Goal: Task Accomplishment & Management: Use online tool/utility

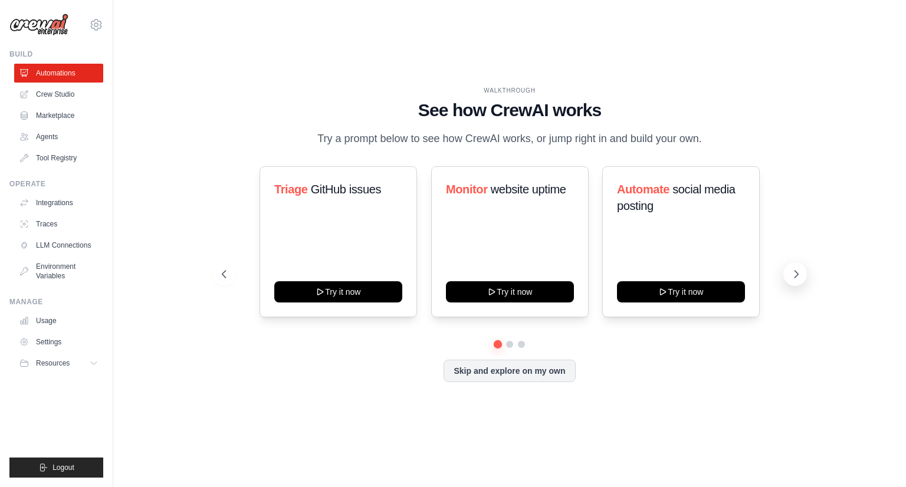
click at [799, 275] on icon at bounding box center [797, 274] width 12 height 12
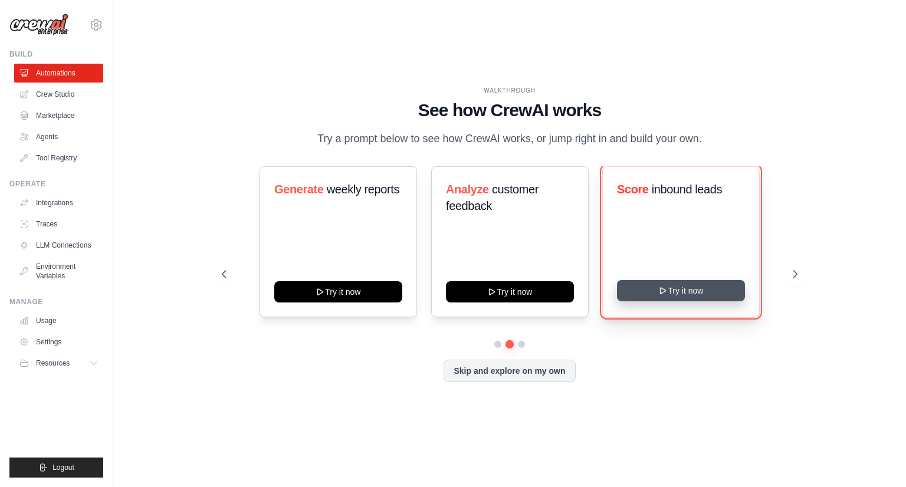
click at [707, 298] on button "Try it now" at bounding box center [681, 290] width 128 height 21
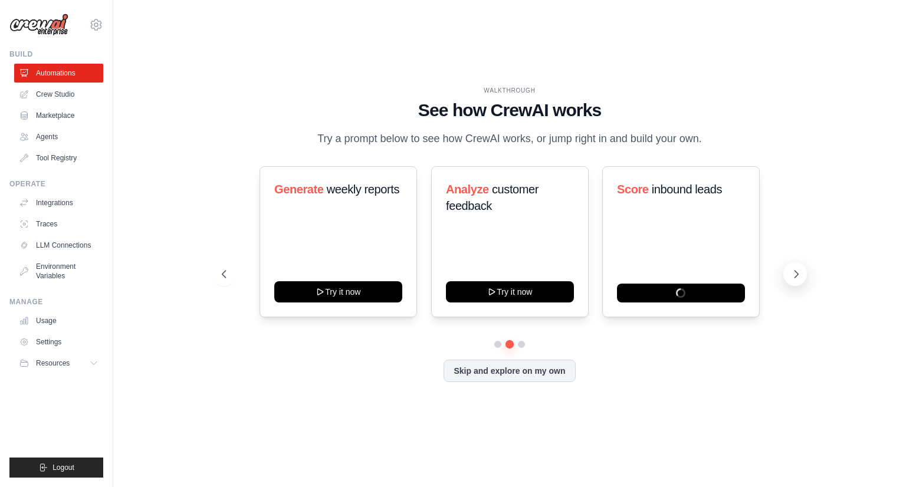
click at [801, 271] on icon at bounding box center [797, 274] width 12 height 12
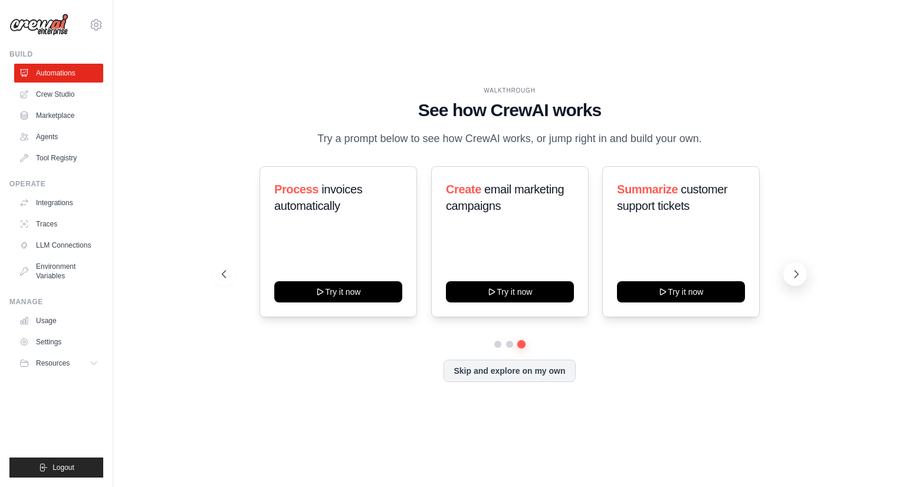
click at [792, 271] on icon at bounding box center [797, 274] width 12 height 12
click at [71, 199] on link "Integrations" at bounding box center [59, 203] width 89 height 19
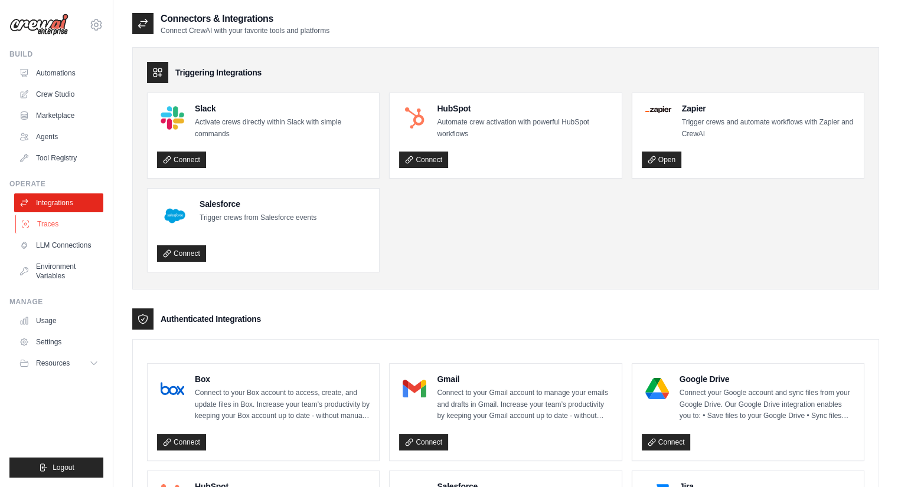
click at [52, 221] on link "Traces" at bounding box center [59, 224] width 89 height 19
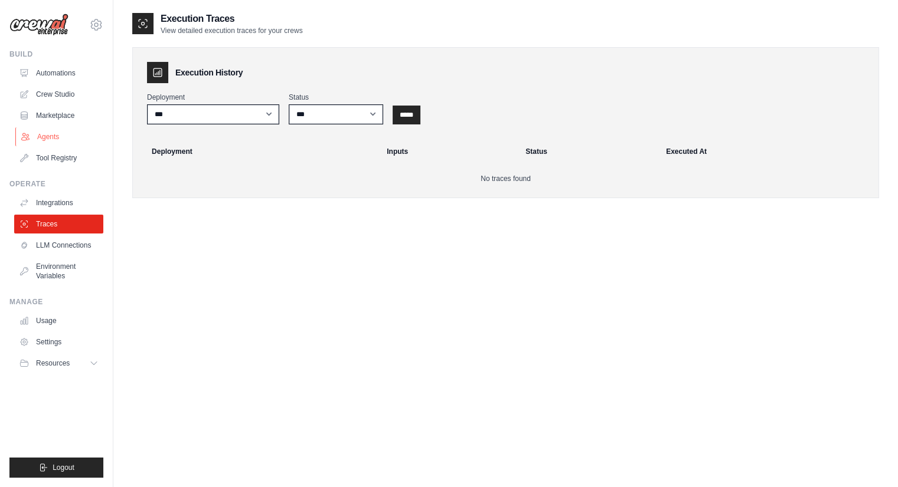
click at [45, 137] on link "Agents" at bounding box center [59, 136] width 89 height 19
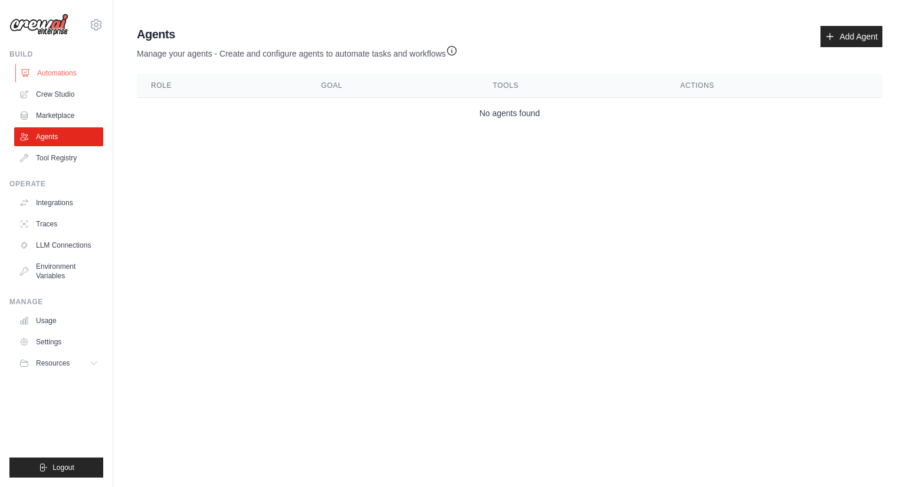
click at [61, 74] on link "Automations" at bounding box center [59, 73] width 89 height 19
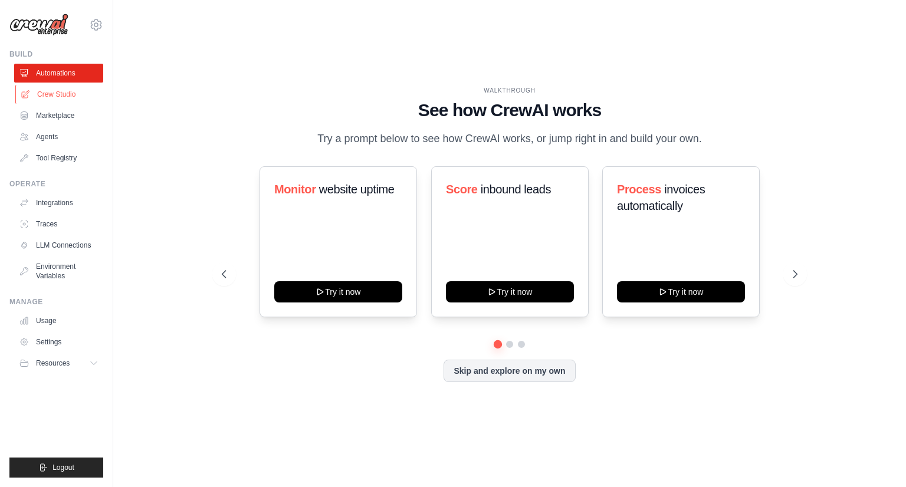
click at [59, 91] on link "Crew Studio" at bounding box center [59, 94] width 89 height 19
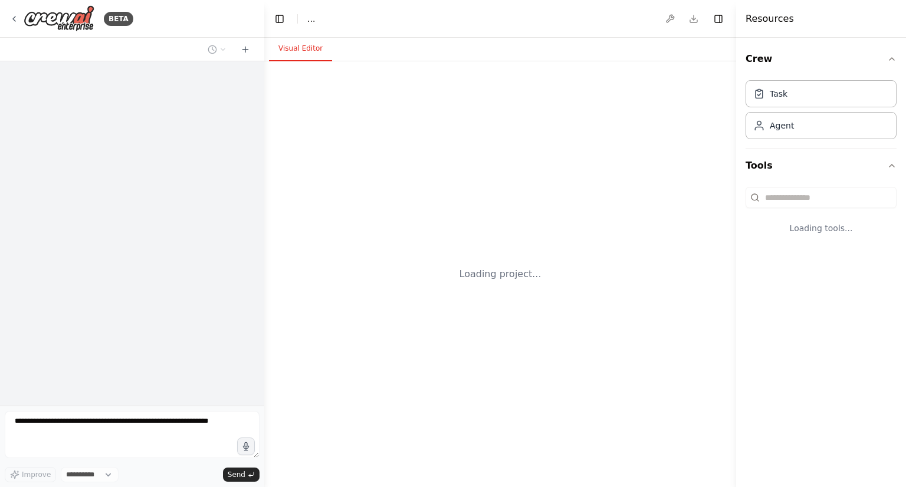
select select "****"
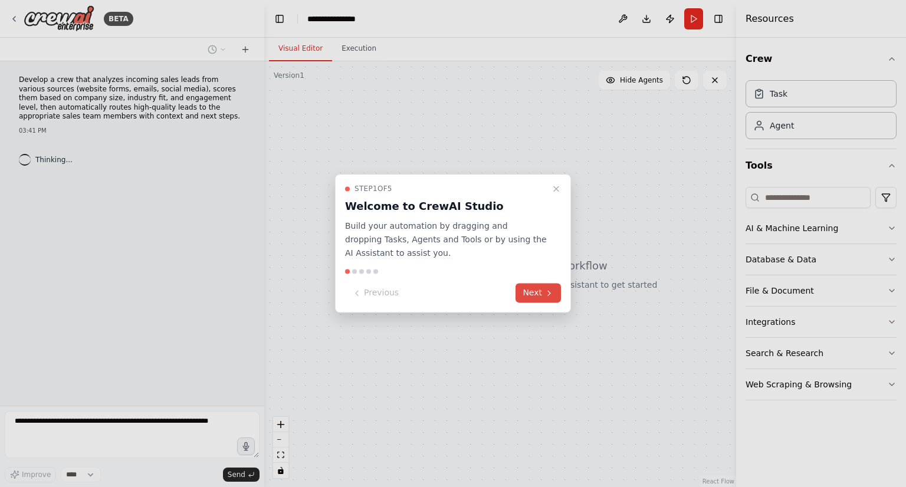
click at [541, 296] on button "Next" at bounding box center [538, 293] width 45 height 19
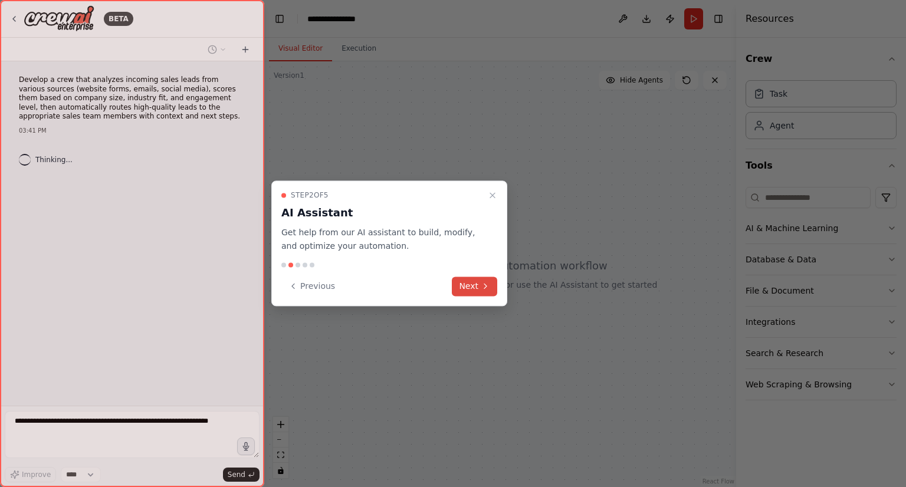
click at [477, 284] on button "Next" at bounding box center [474, 286] width 45 height 19
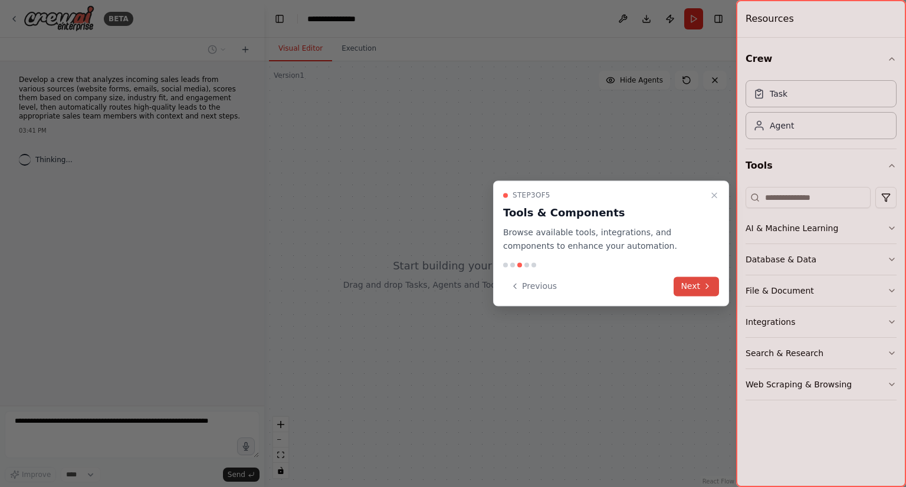
click at [695, 286] on button "Next" at bounding box center [696, 286] width 45 height 19
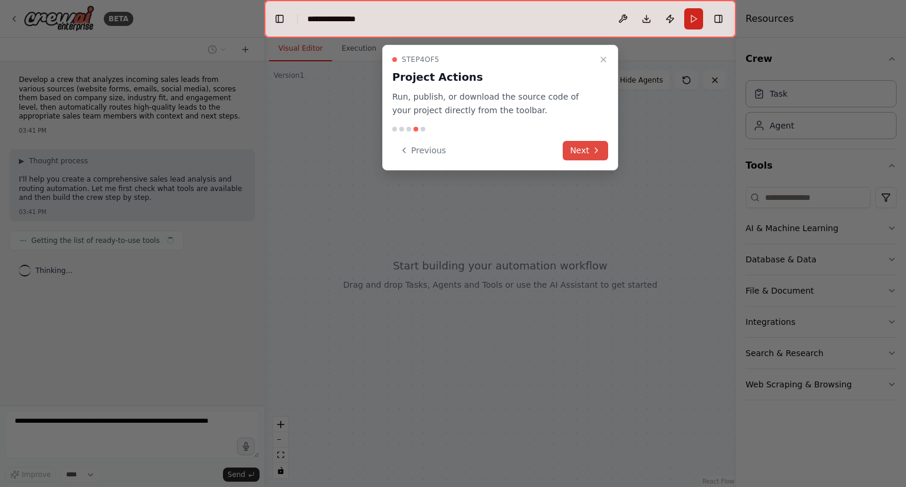
click at [577, 148] on button "Next" at bounding box center [585, 150] width 45 height 19
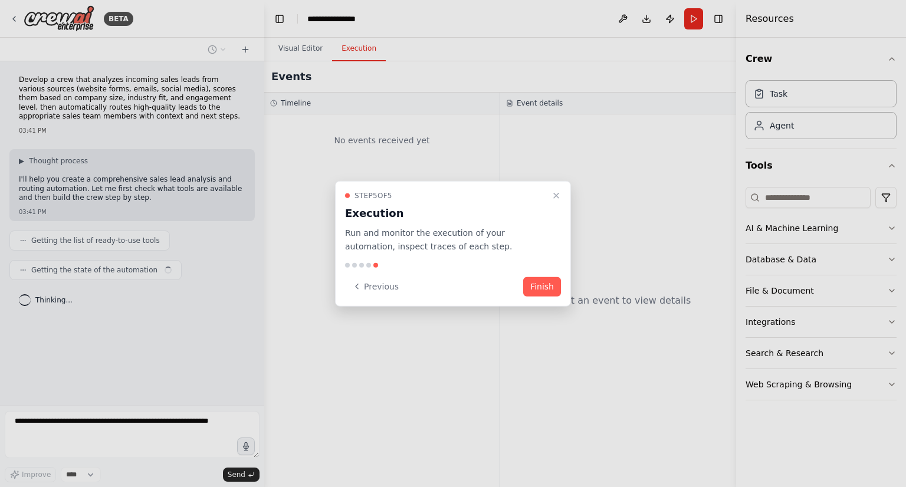
click at [536, 281] on button "Finish" at bounding box center [542, 286] width 38 height 19
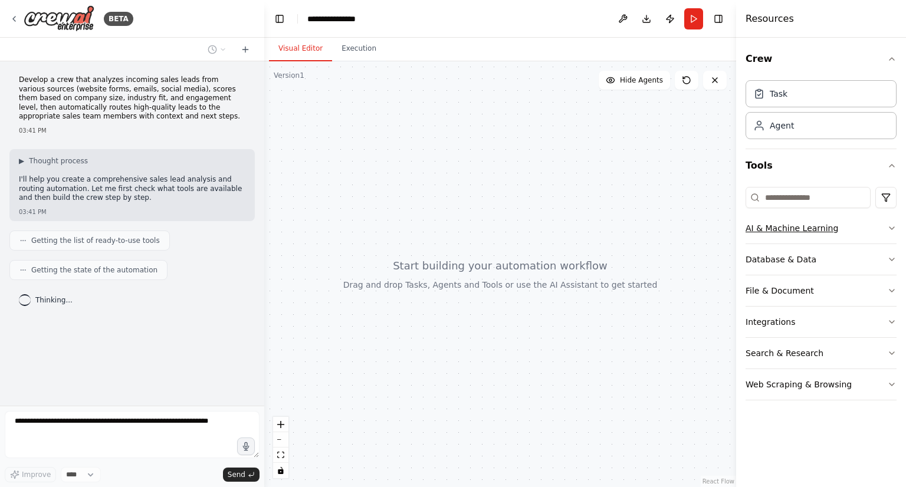
click at [801, 233] on div "AI & Machine Learning" at bounding box center [792, 228] width 93 height 12
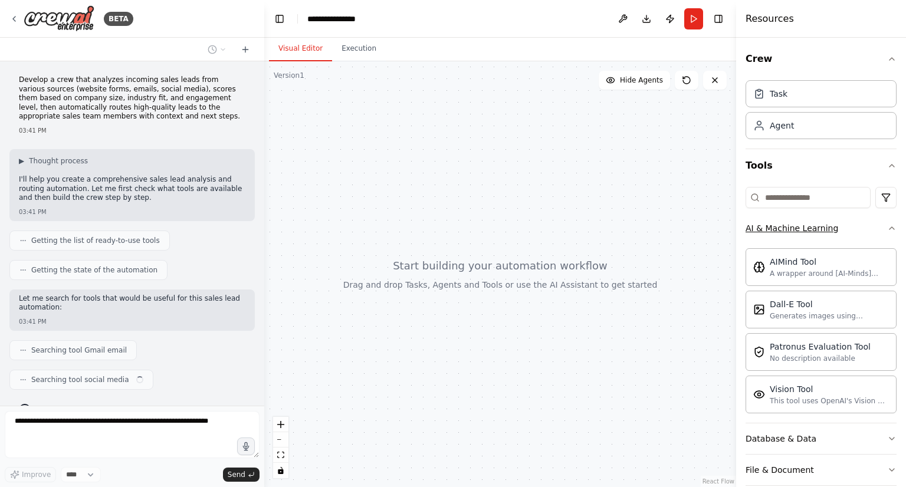
scroll to position [22, 0]
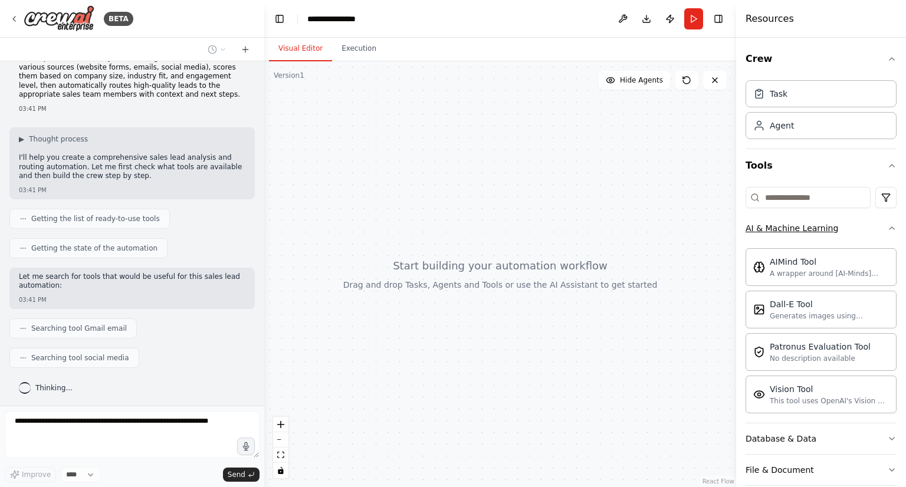
click at [798, 235] on button "AI & Machine Learning" at bounding box center [821, 228] width 151 height 31
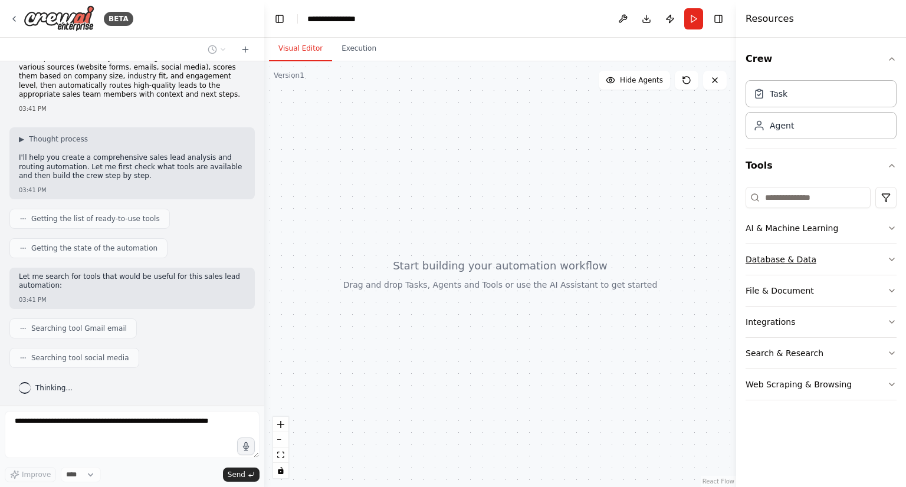
click at [799, 252] on button "Database & Data" at bounding box center [821, 259] width 151 height 31
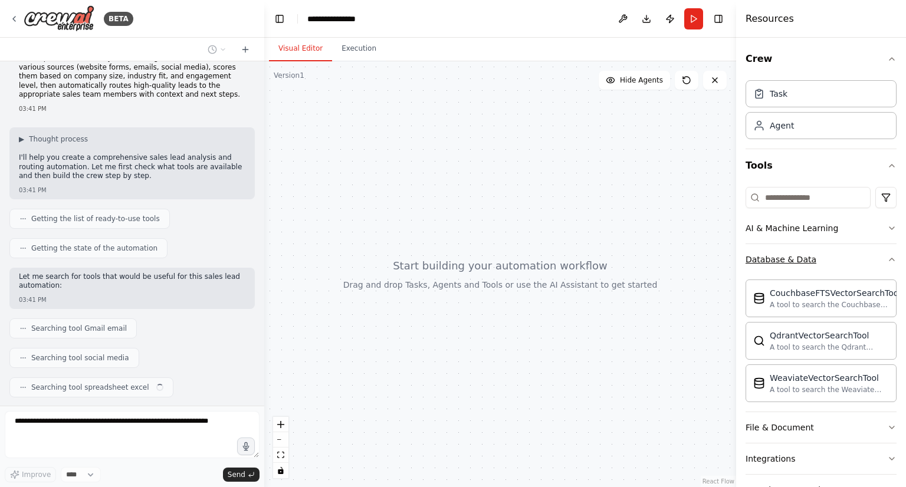
scroll to position [51, 0]
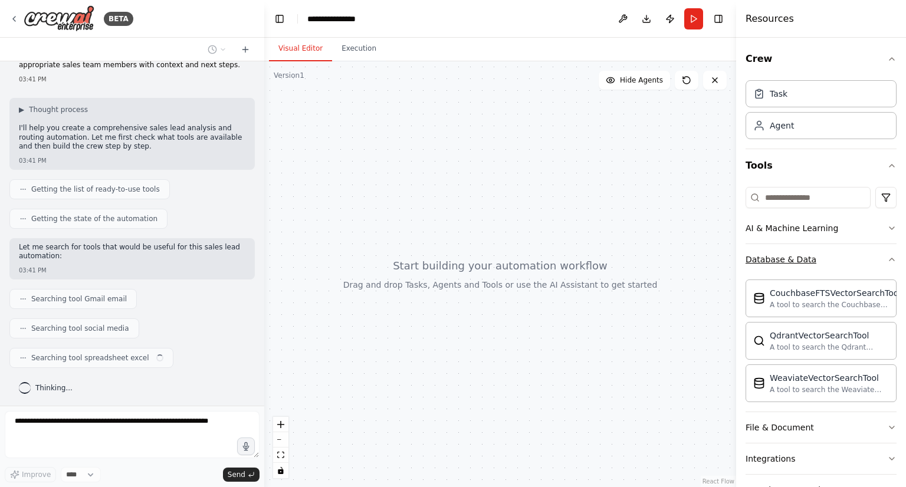
click at [799, 252] on button "Database & Data" at bounding box center [821, 259] width 151 height 31
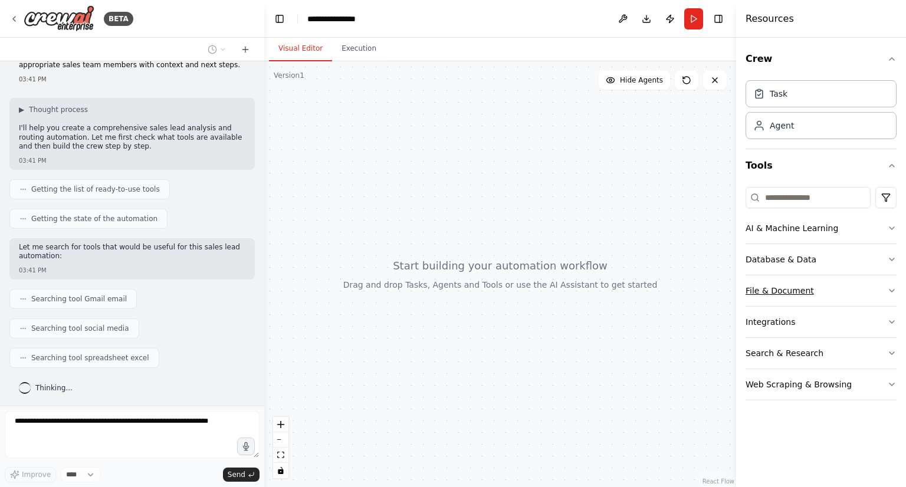
click at [795, 293] on div "File & Document" at bounding box center [780, 291] width 68 height 12
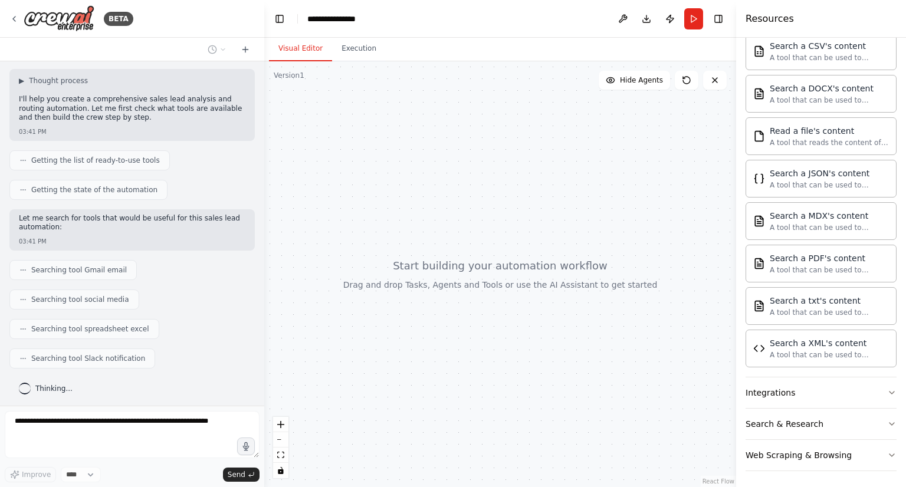
scroll to position [42, 0]
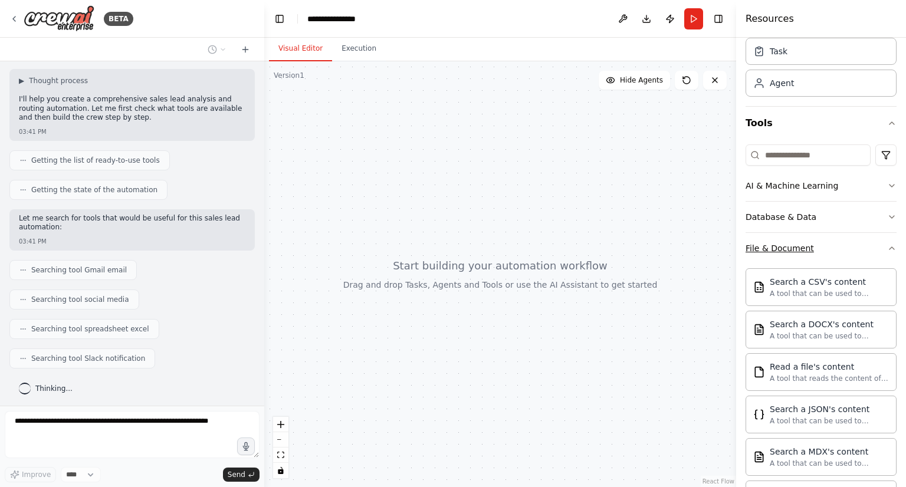
click at [803, 243] on div "File & Document" at bounding box center [780, 249] width 68 height 12
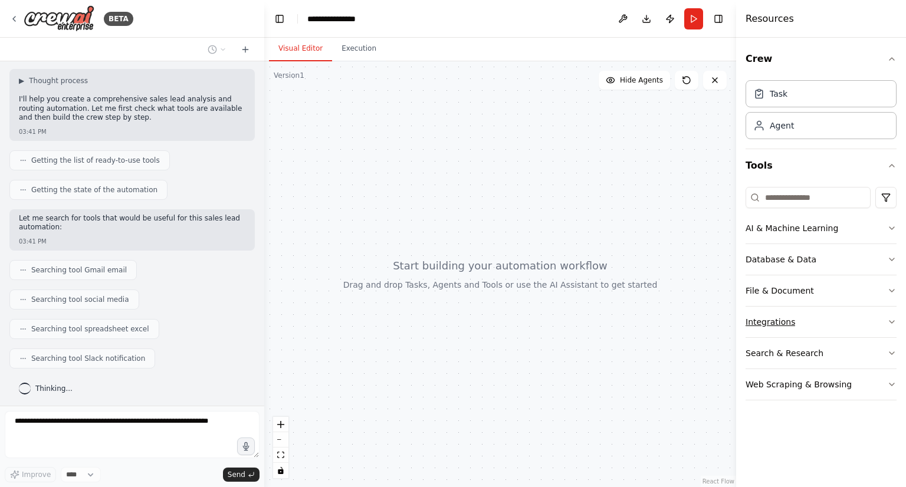
click at [793, 317] on button "Integrations" at bounding box center [821, 322] width 151 height 31
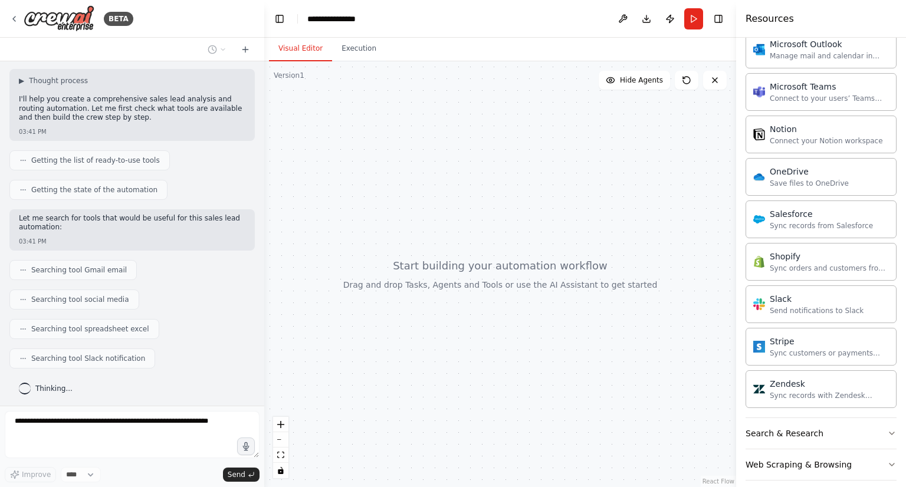
scroll to position [828, 0]
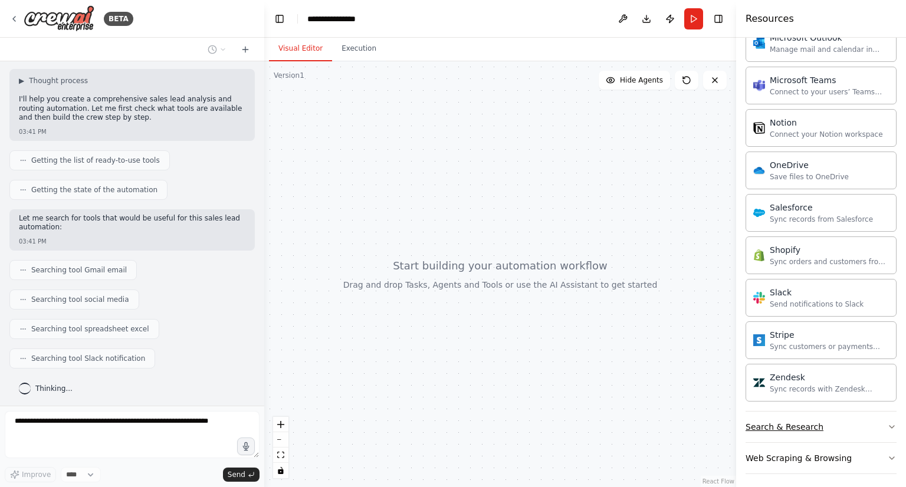
click at [815, 417] on button "Search & Research" at bounding box center [821, 427] width 151 height 31
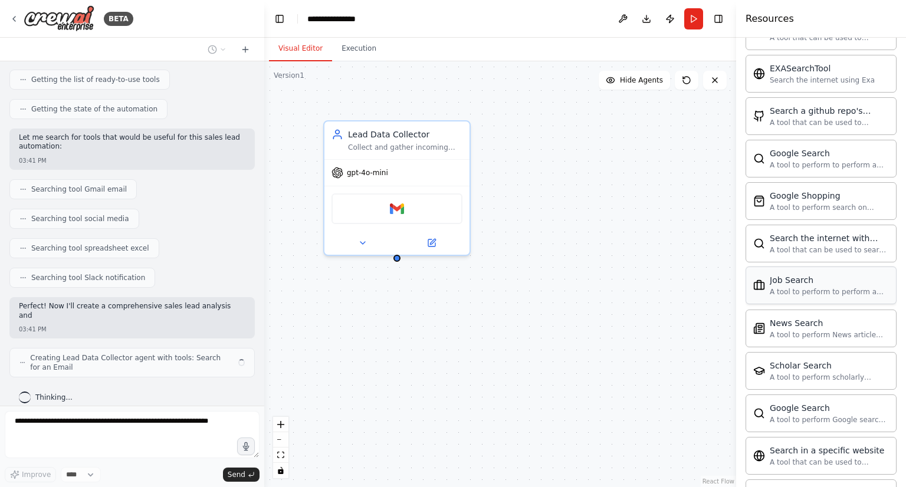
scroll to position [170, 0]
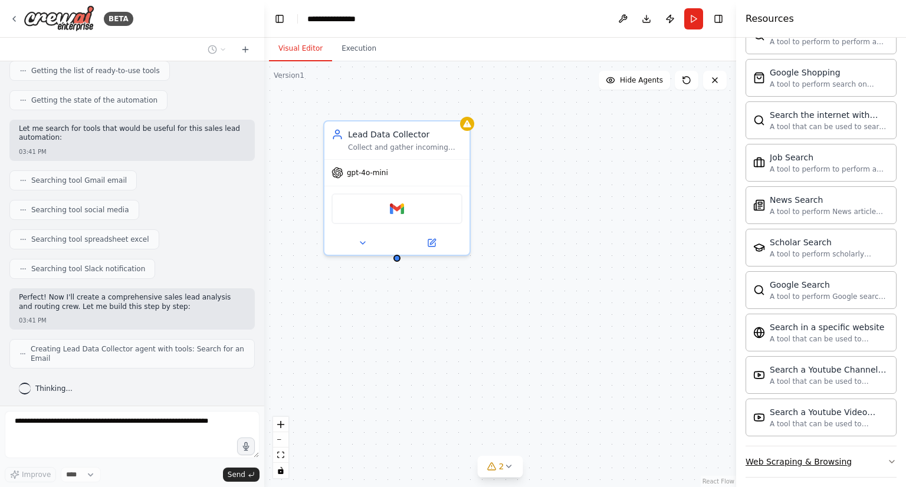
click at [815, 447] on button "Web Scraping & Browsing" at bounding box center [821, 462] width 151 height 31
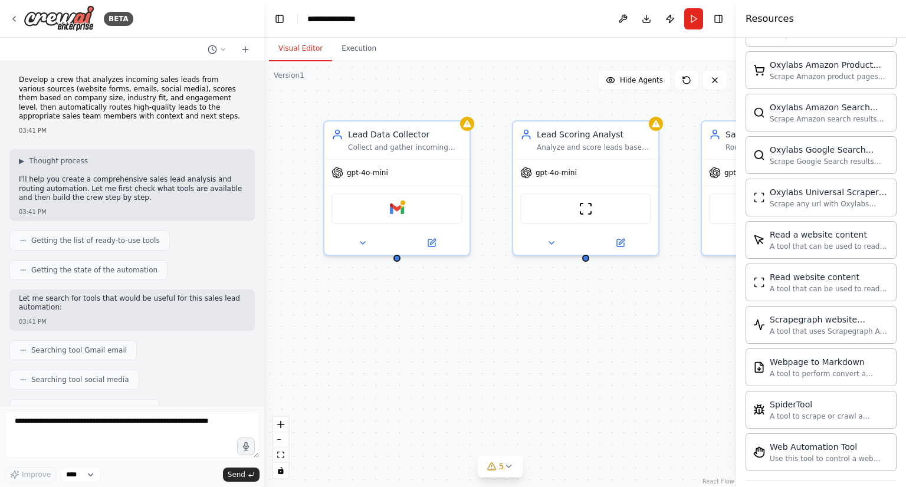
scroll to position [319, 0]
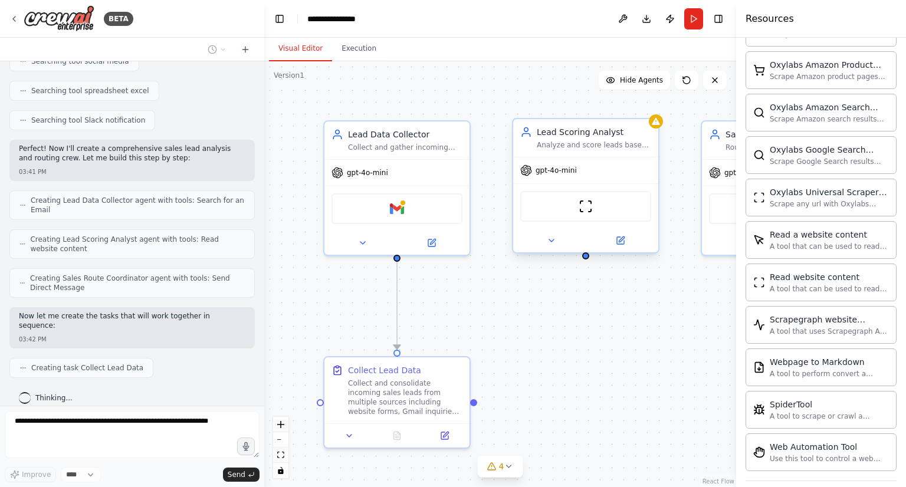
click at [583, 139] on div "Lead Scoring Analyst Analyze and score leads based on company size, industry fi…" at bounding box center [594, 138] width 114 height 24
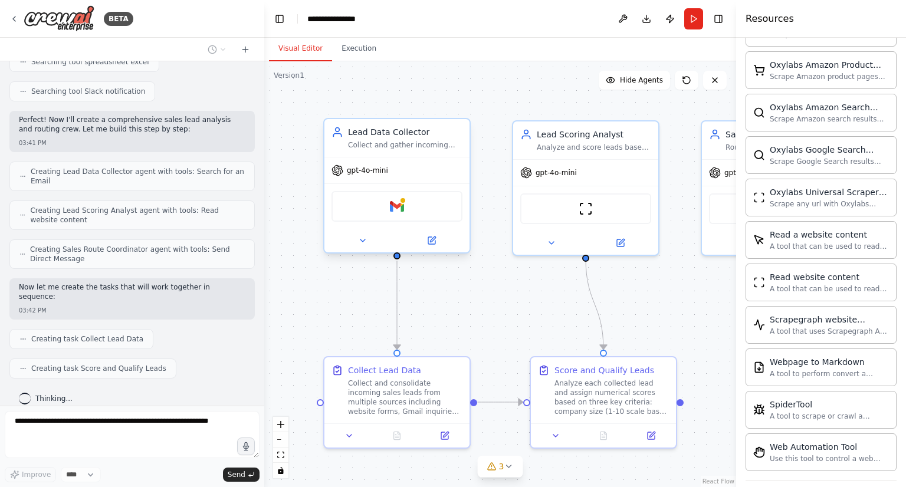
click at [381, 146] on div "Collect and gather incoming sales leads from various sources including website …" at bounding box center [405, 144] width 114 height 9
click at [374, 159] on div "gpt-4o-mini" at bounding box center [397, 171] width 145 height 26
click at [371, 175] on span "gpt-4o-mini" at bounding box center [367, 170] width 41 height 9
click at [394, 206] on img at bounding box center [397, 206] width 14 height 14
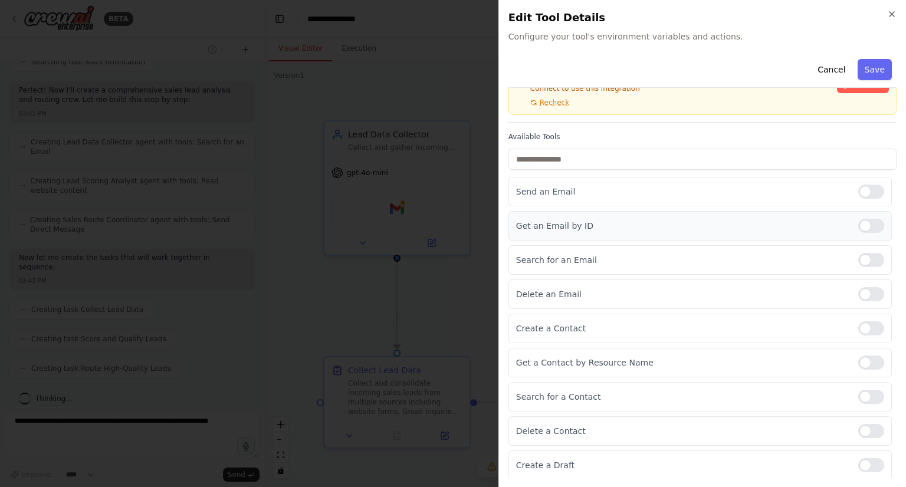
scroll to position [0, 0]
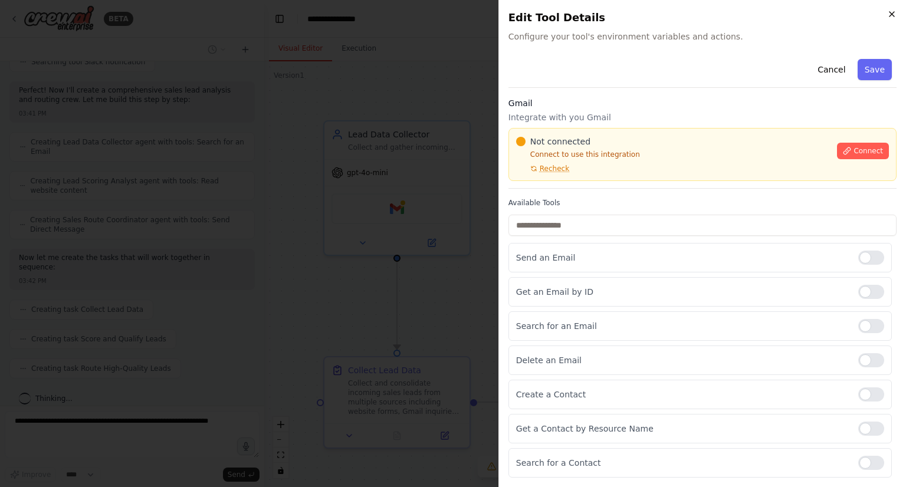
click at [892, 12] on icon "button" at bounding box center [891, 13] width 9 height 9
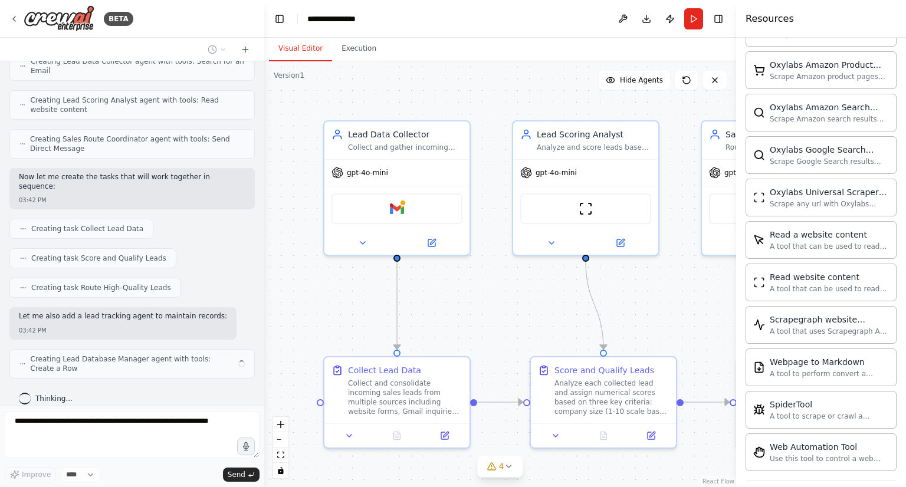
scroll to position [448, 0]
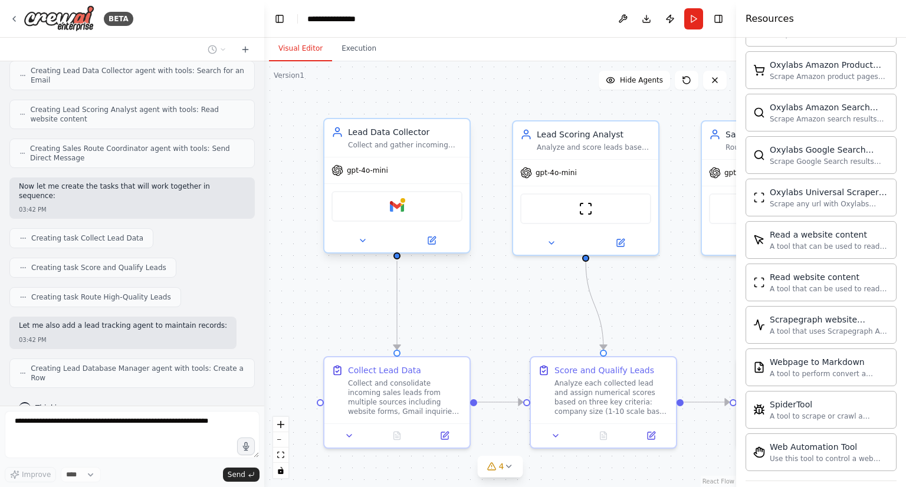
click at [379, 169] on span "gpt-4o-mini" at bounding box center [367, 170] width 41 height 9
click at [432, 241] on icon at bounding box center [431, 240] width 7 height 7
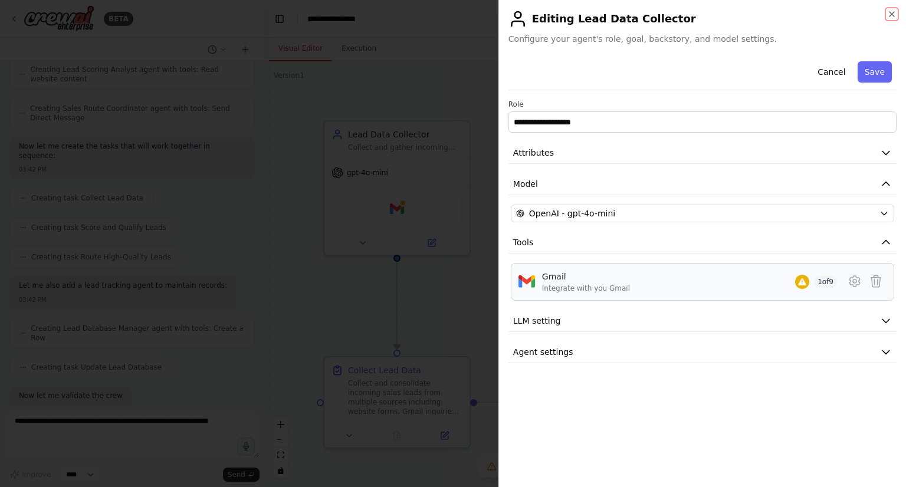
scroll to position [557, 0]
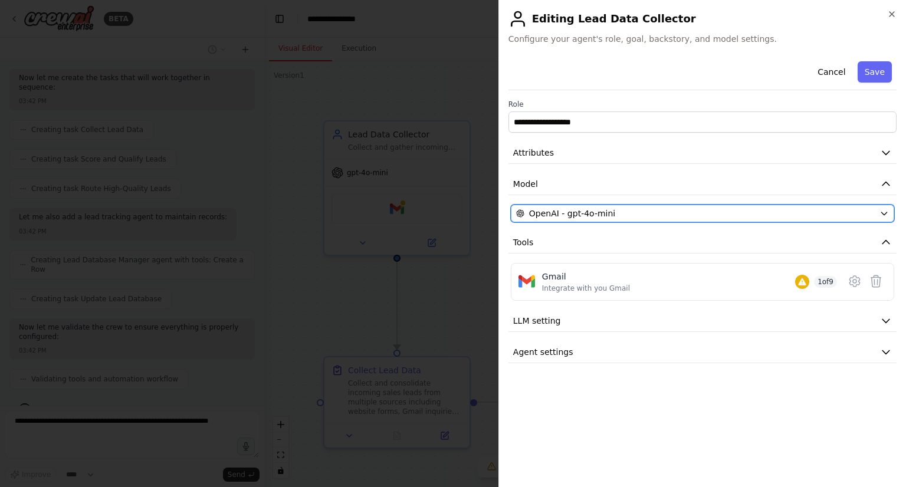
click at [641, 214] on div "OpenAI - gpt-4o-mini" at bounding box center [695, 214] width 359 height 12
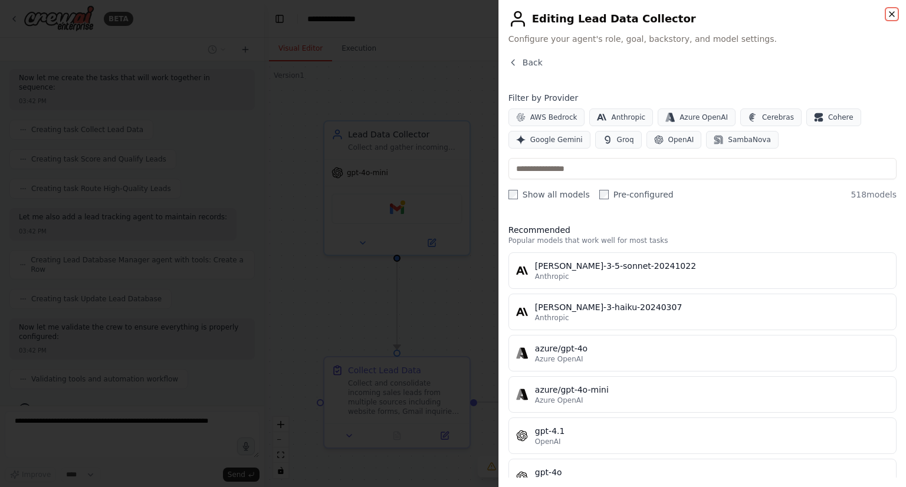
click at [895, 12] on icon "button" at bounding box center [892, 14] width 5 height 5
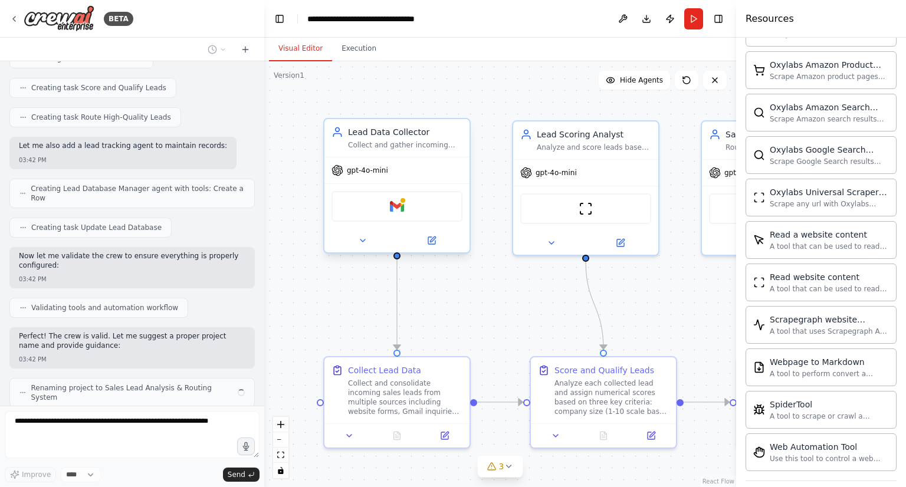
scroll to position [637, 0]
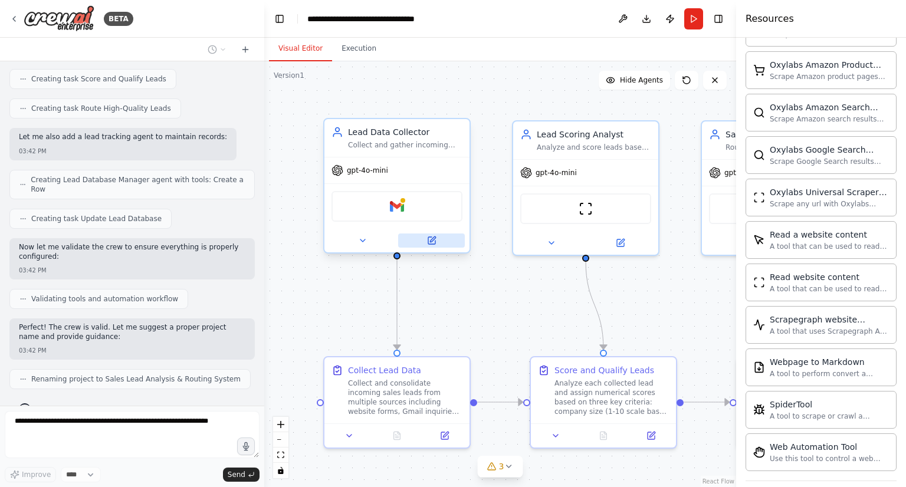
click at [440, 239] on button at bounding box center [431, 241] width 67 height 14
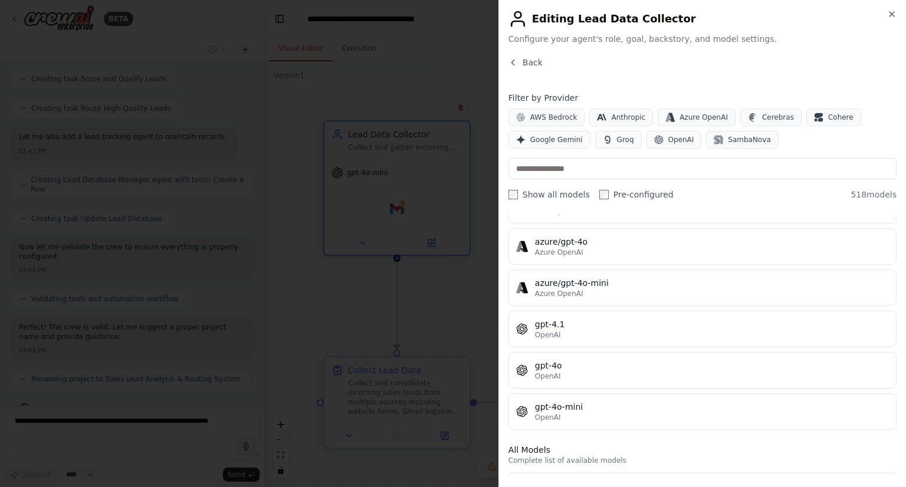
scroll to position [0, 0]
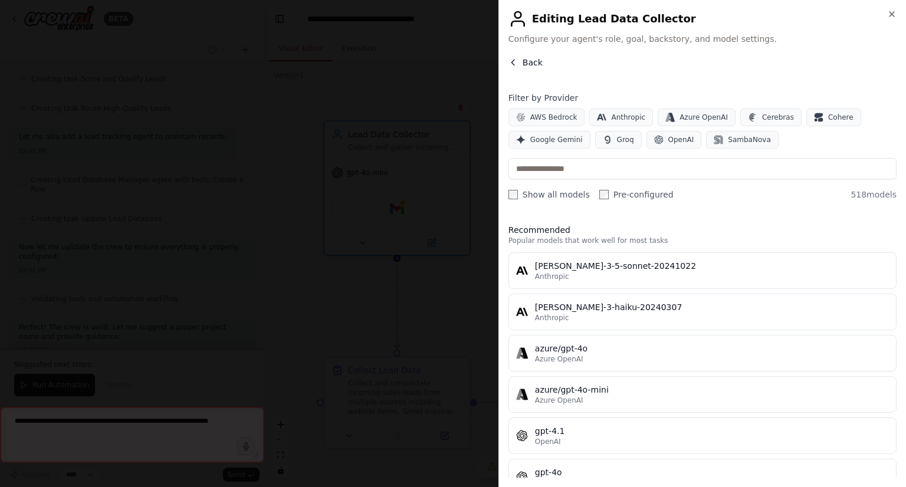
click at [538, 64] on span "Back" at bounding box center [533, 63] width 20 height 12
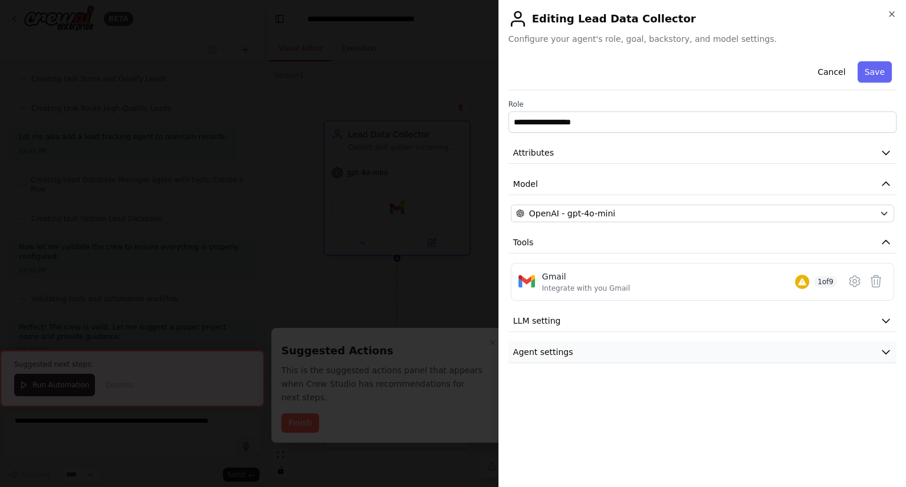
click at [663, 350] on button "Agent settings" at bounding box center [703, 353] width 388 height 22
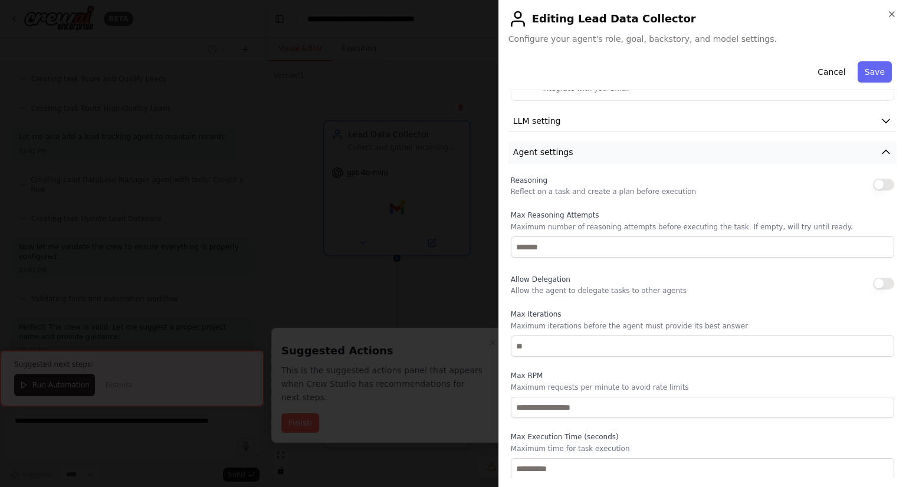
scroll to position [201, 0]
click at [607, 125] on button "LLM setting" at bounding box center [703, 121] width 388 height 22
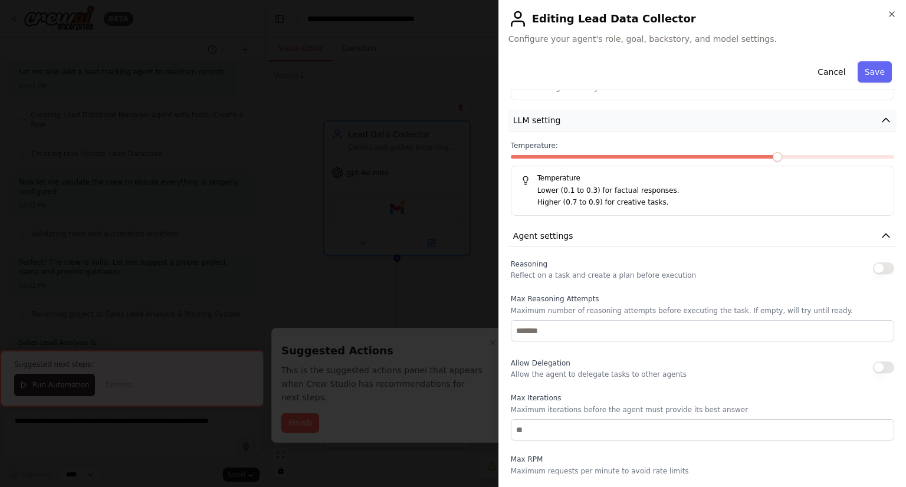
click at [607, 125] on button "LLM setting" at bounding box center [703, 121] width 388 height 22
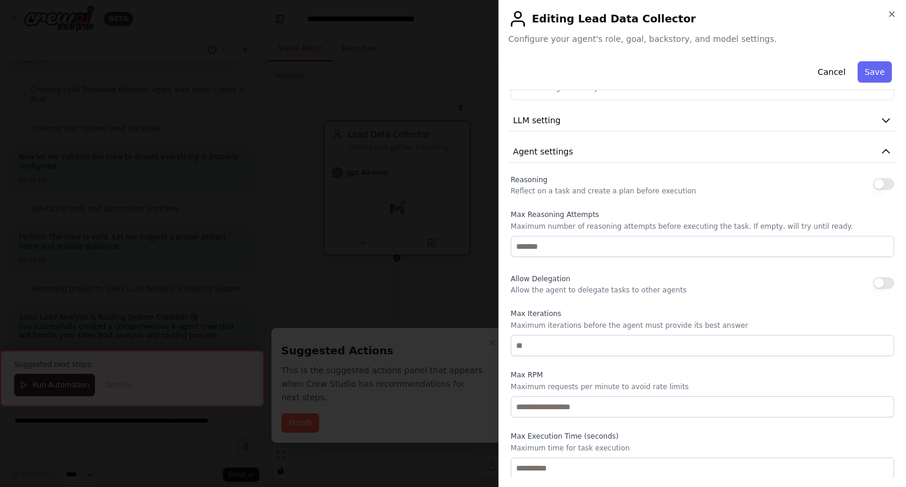
scroll to position [0, 0]
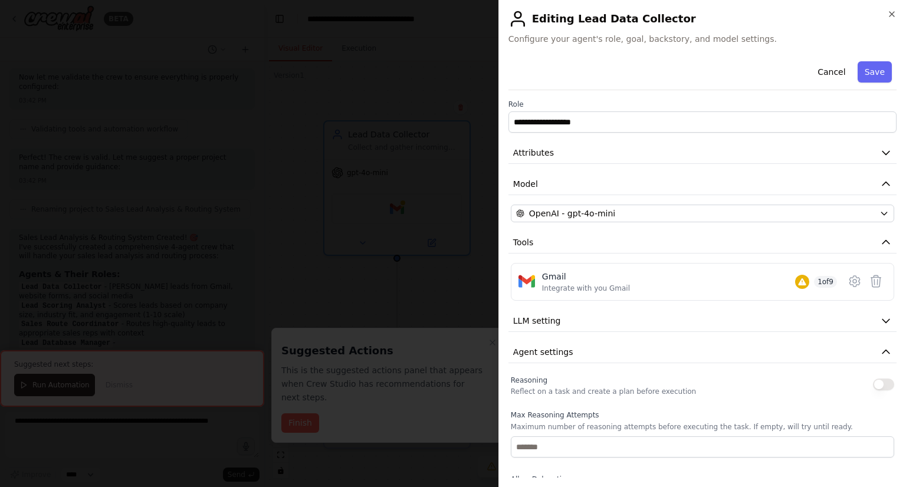
click at [900, 10] on div "**********" at bounding box center [703, 243] width 408 height 487
click at [893, 13] on icon "button" at bounding box center [892, 14] width 5 height 5
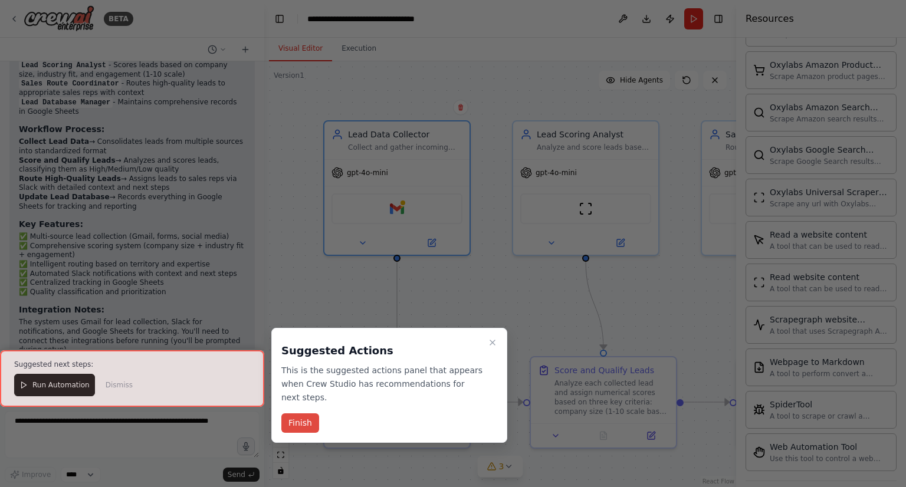
click at [302, 414] on button "Finish" at bounding box center [300, 423] width 38 height 19
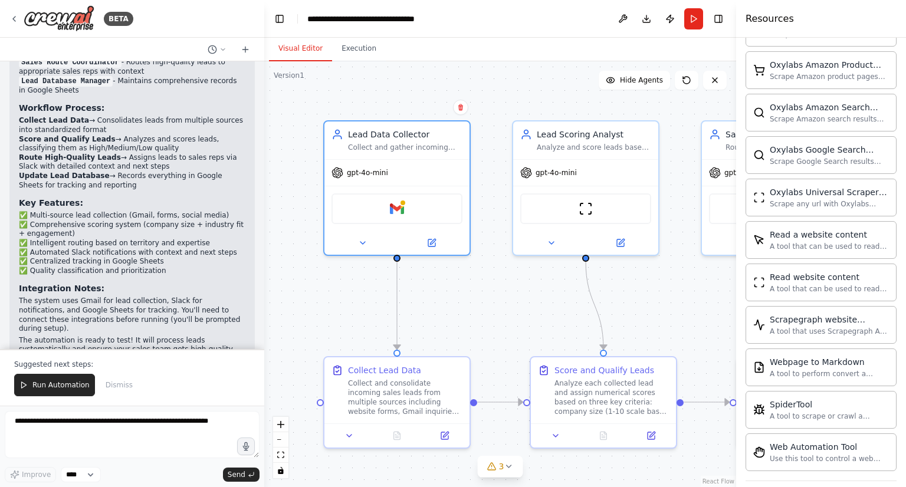
scroll to position [1079, 0]
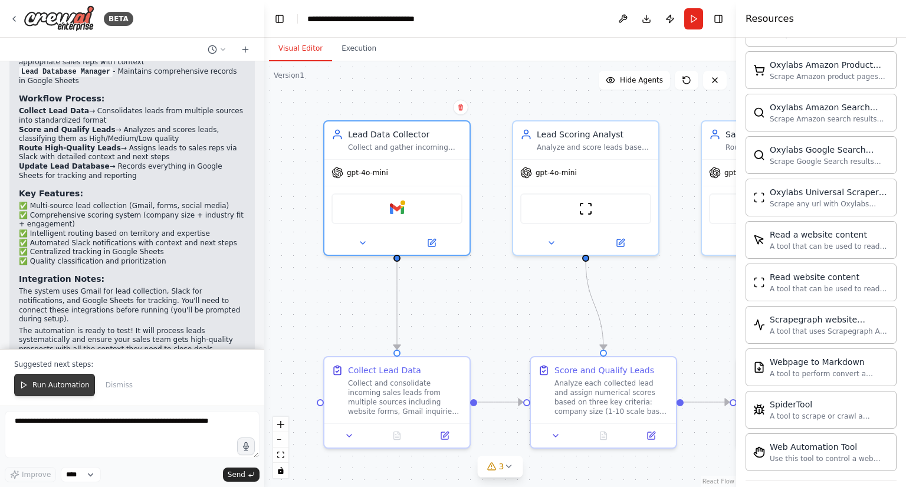
click at [31, 382] on button "Run Automation" at bounding box center [54, 385] width 81 height 22
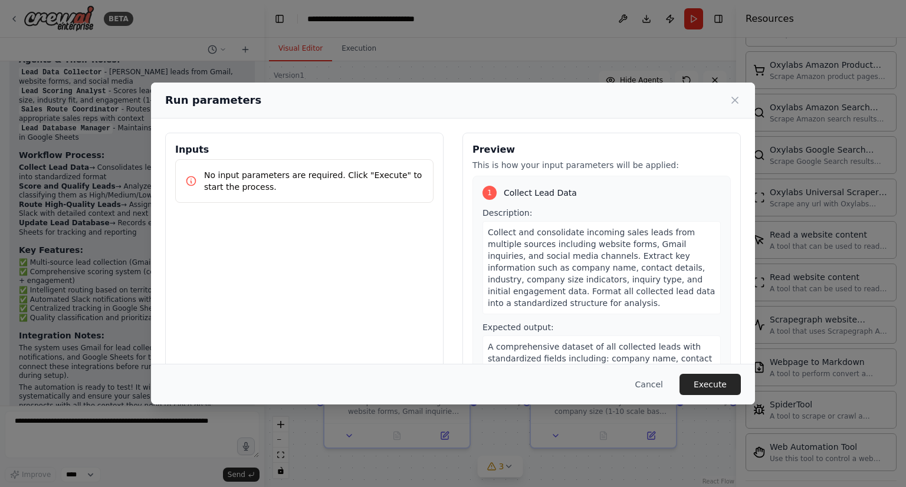
click at [735, 101] on icon at bounding box center [735, 100] width 12 height 12
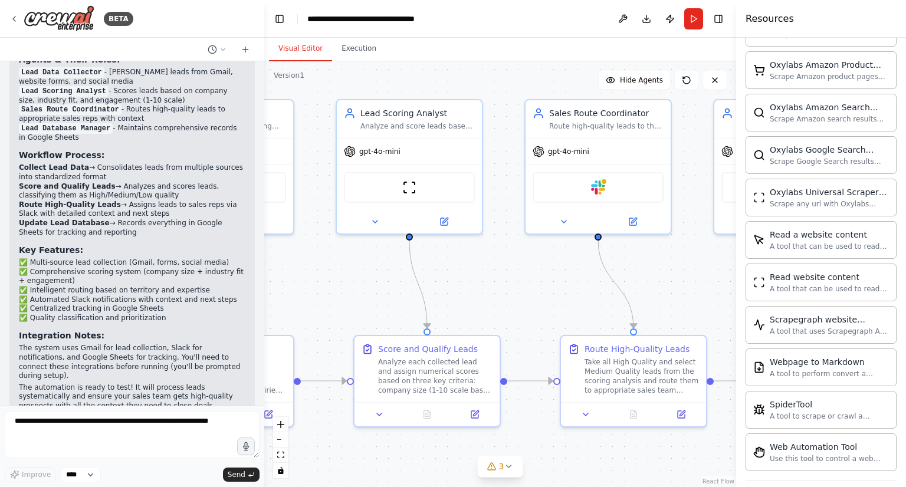
drag, startPoint x: 675, startPoint y: 298, endPoint x: 483, endPoint y: 277, distance: 193.5
click at [483, 277] on div ".deletable-edge-delete-btn { width: 20px; height: 20px; border: 0px solid #ffff…" at bounding box center [500, 274] width 472 height 426
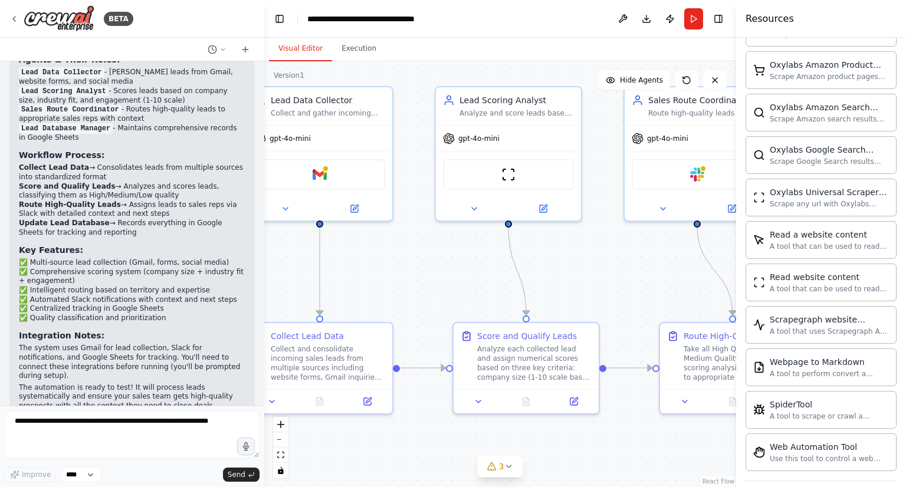
drag, startPoint x: 541, startPoint y: 305, endPoint x: 653, endPoint y: 292, distance: 113.5
click at [653, 292] on div ".deletable-edge-delete-btn { width: 20px; height: 20px; border: 0px solid #ffff…" at bounding box center [500, 274] width 472 height 426
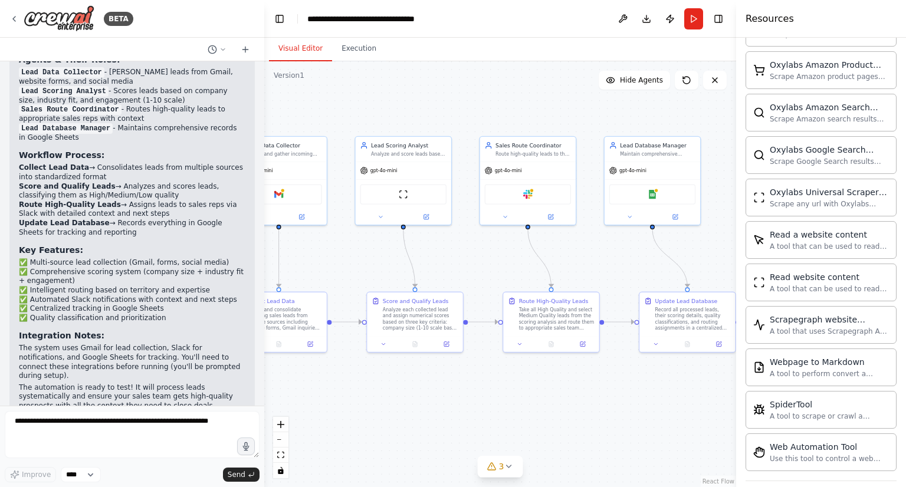
drag, startPoint x: 648, startPoint y: 287, endPoint x: 502, endPoint y: 269, distance: 147.5
click at [502, 269] on div ".deletable-edge-delete-btn { width: 20px; height: 20px; border: 0px solid #ffff…" at bounding box center [500, 274] width 472 height 426
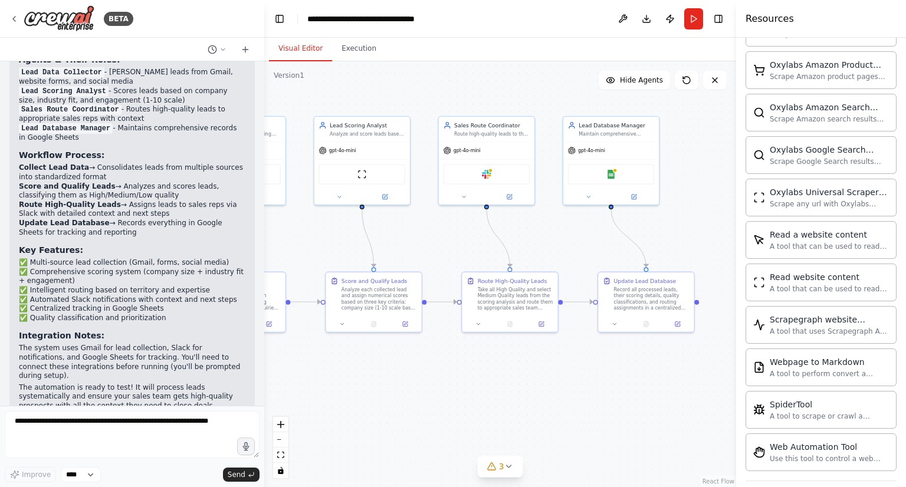
drag, startPoint x: 571, startPoint y: 262, endPoint x: 529, endPoint y: 242, distance: 46.5
click at [529, 242] on div ".deletable-edge-delete-btn { width: 20px; height: 20px; border: 0px solid #ffff…" at bounding box center [500, 274] width 472 height 426
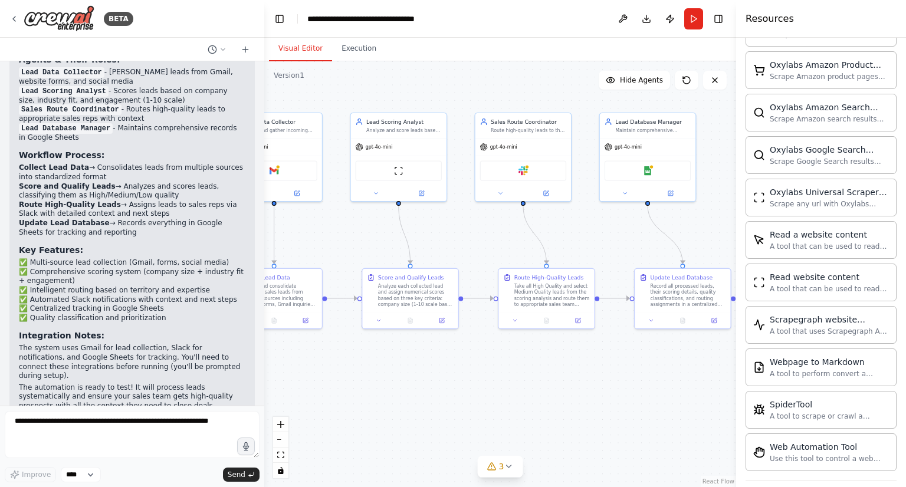
drag, startPoint x: 541, startPoint y: 240, endPoint x: 592, endPoint y: 233, distance: 52.3
click at [592, 233] on div ".deletable-edge-delete-btn { width: 20px; height: 20px; border: 0px solid #ffff…" at bounding box center [500, 274] width 472 height 426
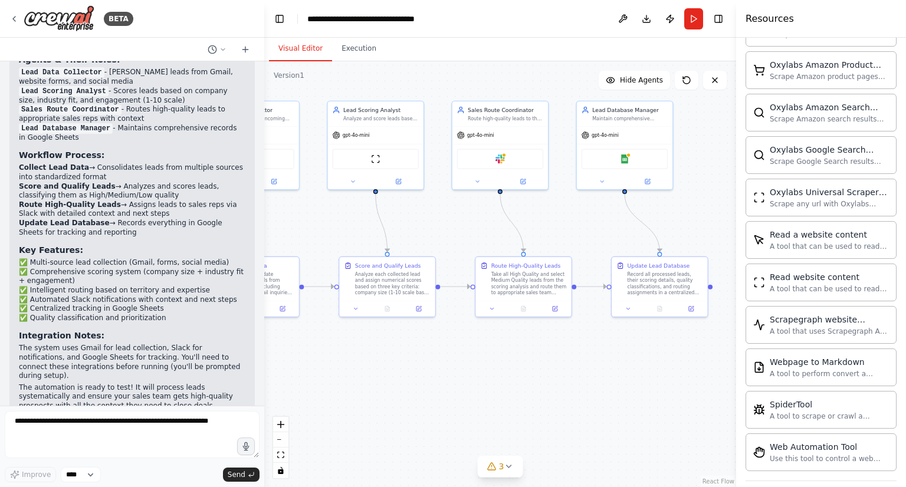
drag, startPoint x: 607, startPoint y: 240, endPoint x: 581, endPoint y: 236, distance: 25.6
click at [581, 236] on div ".deletable-edge-delete-btn { width: 20px; height: 20px; border: 0px solid #ffff…" at bounding box center [500, 274] width 472 height 426
click at [656, 284] on div "Record all processed leads, their scoring details, quality classifications, and…" at bounding box center [666, 282] width 76 height 25
click at [628, 311] on button at bounding box center [628, 307] width 27 height 9
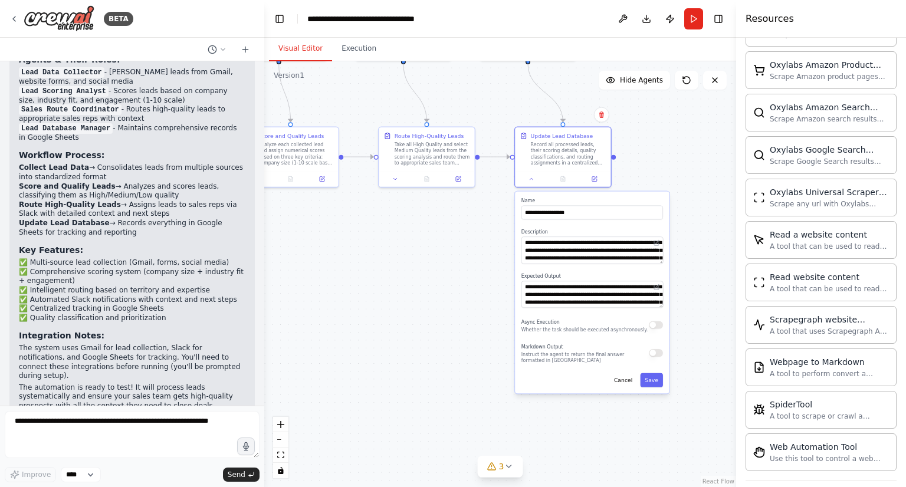
drag, startPoint x: 574, startPoint y: 374, endPoint x: 479, endPoint y: 243, distance: 161.8
click at [479, 243] on div ".deletable-edge-delete-btn { width: 20px; height: 20px; border: 0px solid #ffff…" at bounding box center [500, 274] width 472 height 426
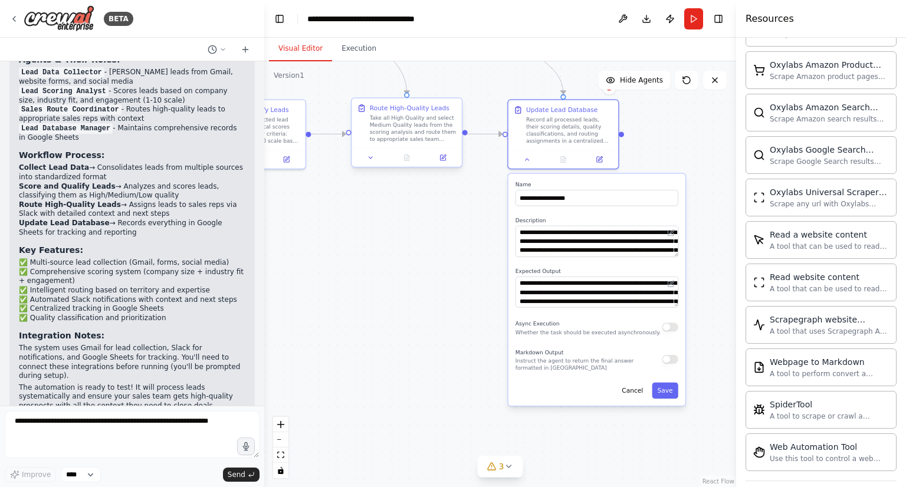
click at [392, 126] on div "Take all High Quality and select Medium Quality leads from the scoring analysis…" at bounding box center [413, 128] width 87 height 29
click at [401, 140] on div "Take all High Quality and select Medium Quality leads from the scoring analysis…" at bounding box center [413, 128] width 87 height 29
click at [375, 160] on button at bounding box center [370, 157] width 31 height 11
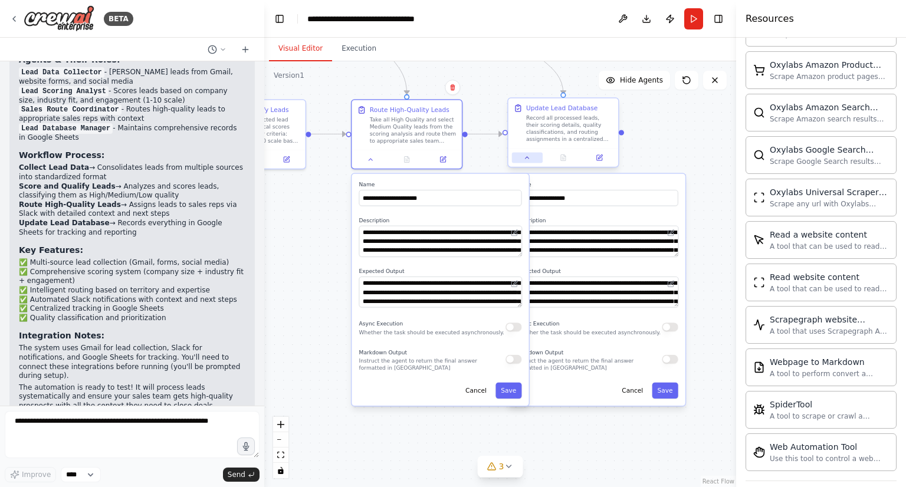
click at [526, 161] on icon at bounding box center [527, 157] width 7 height 7
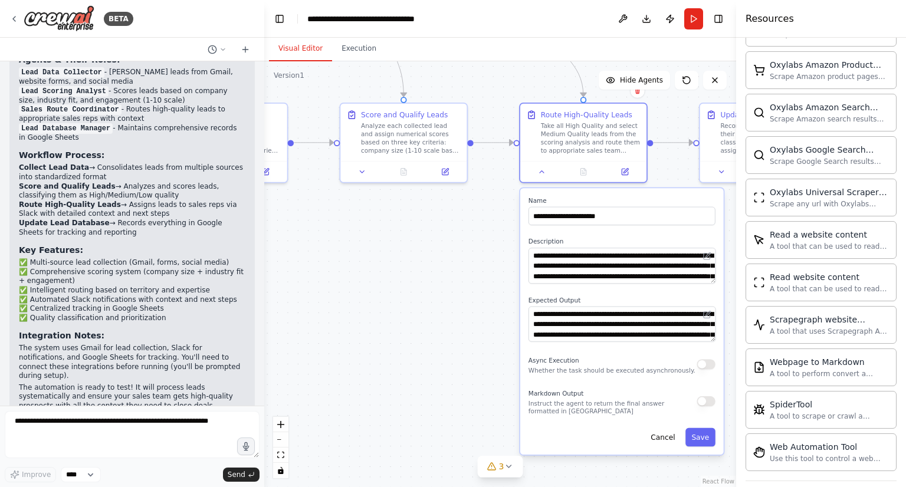
drag, startPoint x: 294, startPoint y: 254, endPoint x: 480, endPoint y: 286, distance: 188.0
click at [480, 286] on div ".deletable-edge-delete-btn { width: 20px; height: 20px; border: 0px solid #ffff…" at bounding box center [500, 274] width 472 height 426
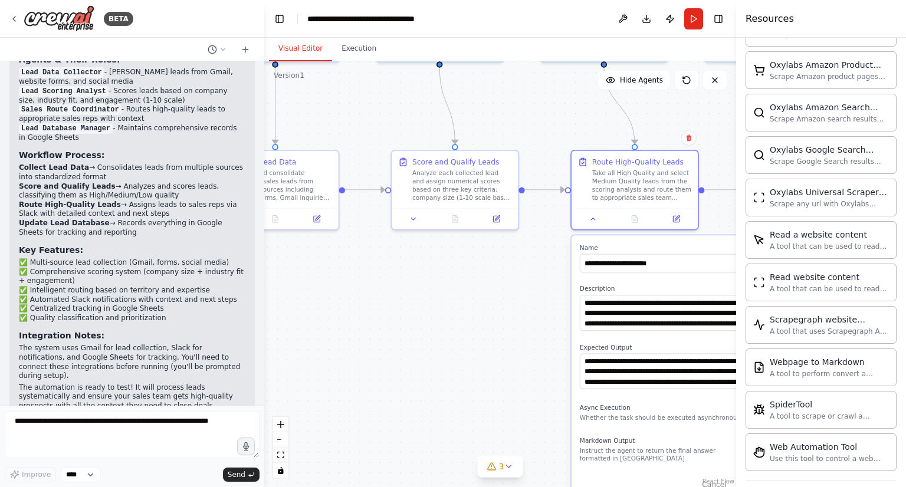
drag, startPoint x: 422, startPoint y: 248, endPoint x: 492, endPoint y: 306, distance: 90.1
click at [498, 311] on div ".deletable-edge-delete-btn { width: 20px; height: 20px; border: 0px solid #ffff…" at bounding box center [500, 274] width 472 height 426
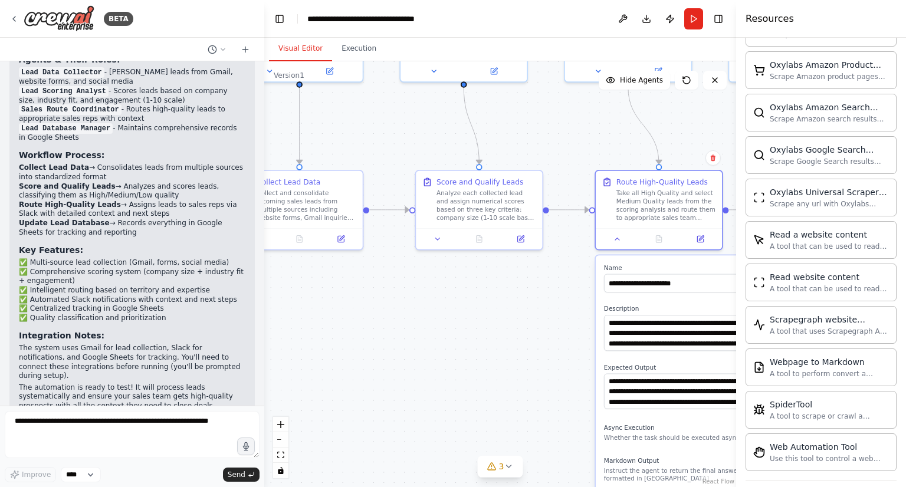
click at [441, 272] on div ".deletable-edge-delete-btn { width: 20px; height: 20px; border: 0px solid #ffff…" at bounding box center [500, 274] width 472 height 426
click at [439, 237] on icon at bounding box center [438, 237] width 4 height 2
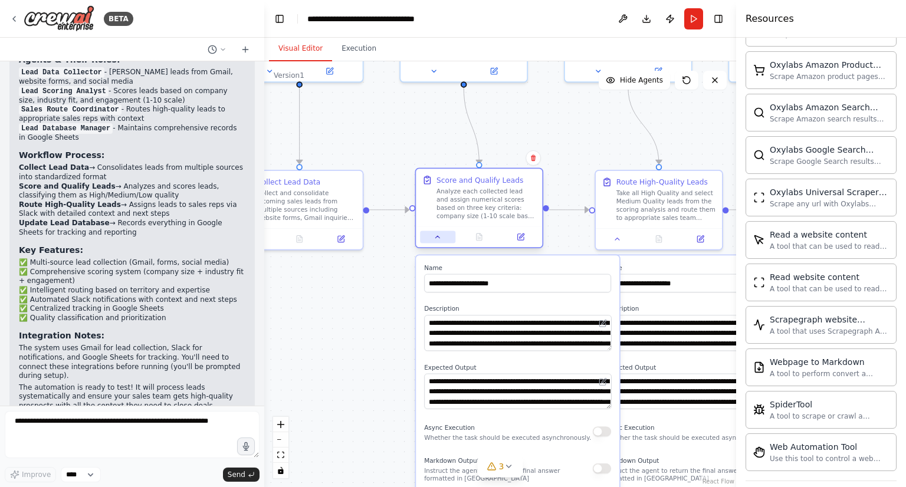
click at [439, 237] on icon at bounding box center [438, 237] width 8 height 8
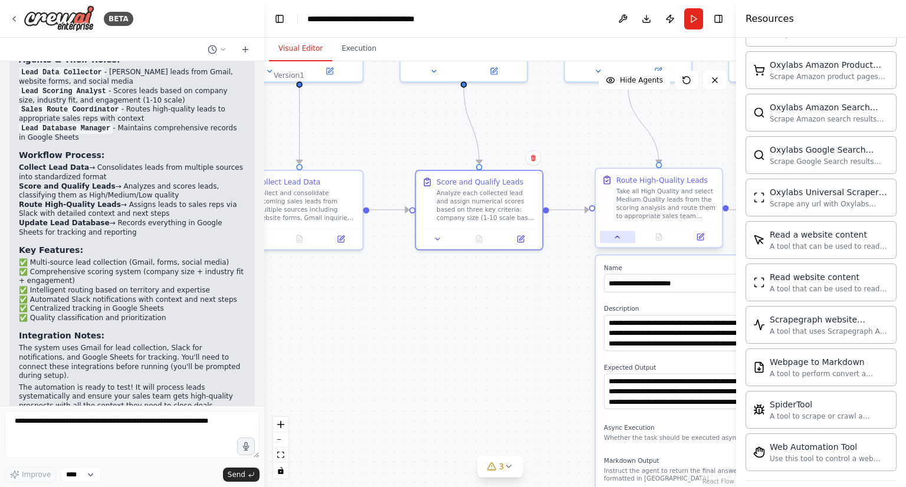
click at [621, 237] on icon at bounding box center [618, 237] width 8 height 8
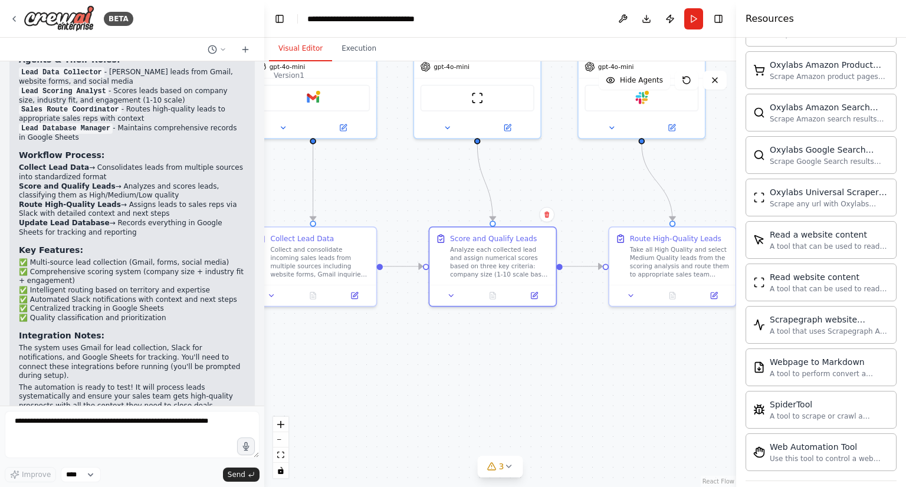
drag, startPoint x: 539, startPoint y: 319, endPoint x: 562, endPoint y: 376, distance: 60.9
click at [562, 376] on div ".deletable-edge-delete-btn { width: 20px; height: 20px; border: 0px solid #ffff…" at bounding box center [500, 274] width 472 height 426
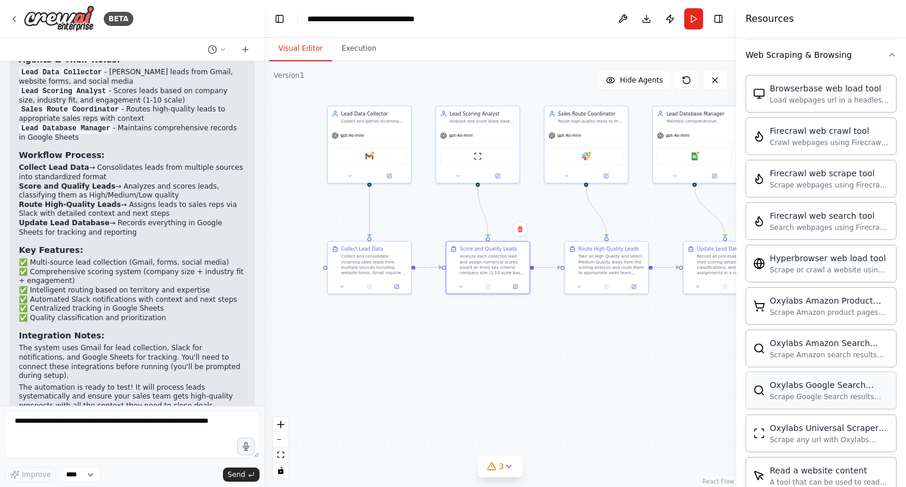
scroll to position [1600, 0]
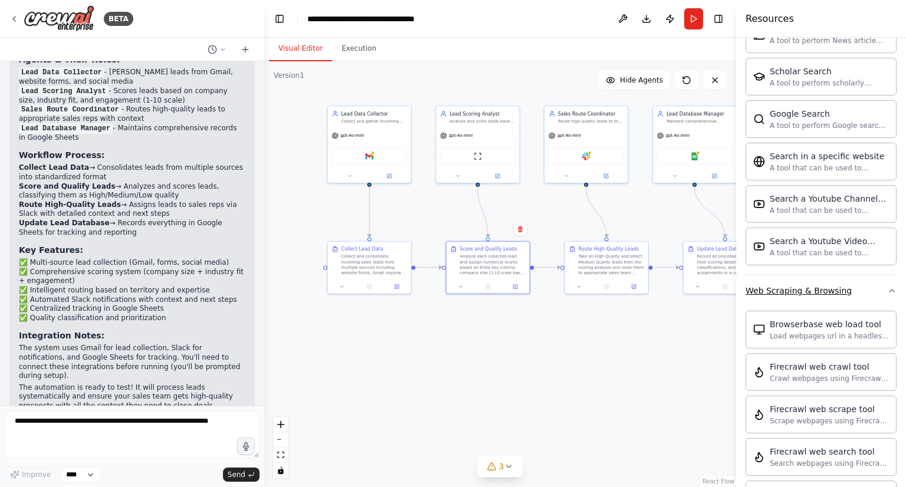
click at [820, 291] on button "Web Scraping & Browsing" at bounding box center [821, 291] width 151 height 31
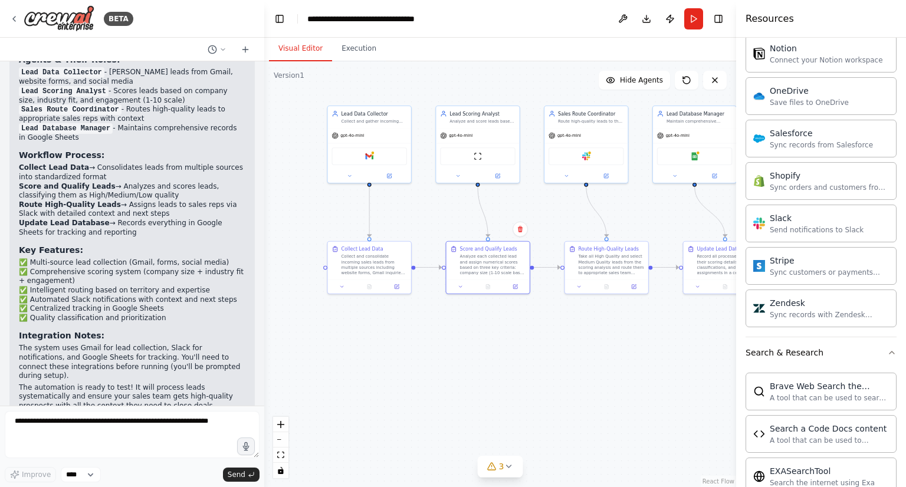
scroll to position [898, 0]
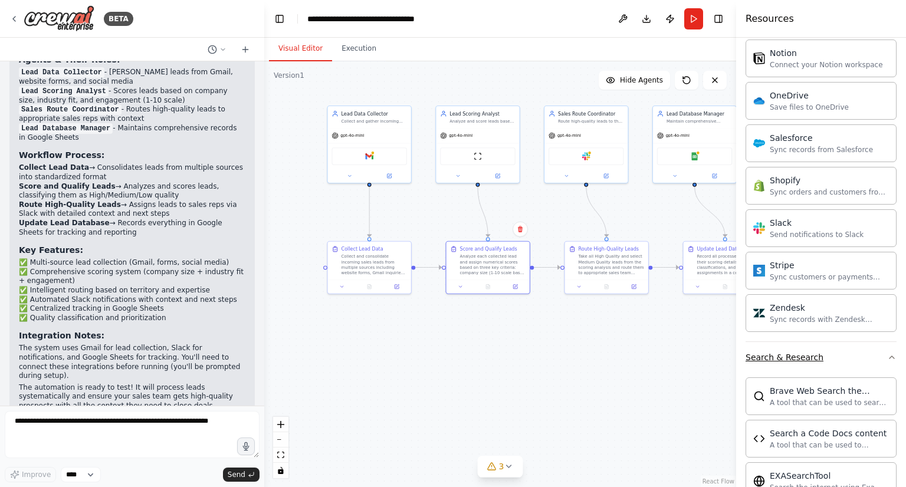
click at [814, 342] on button "Search & Research" at bounding box center [821, 357] width 151 height 31
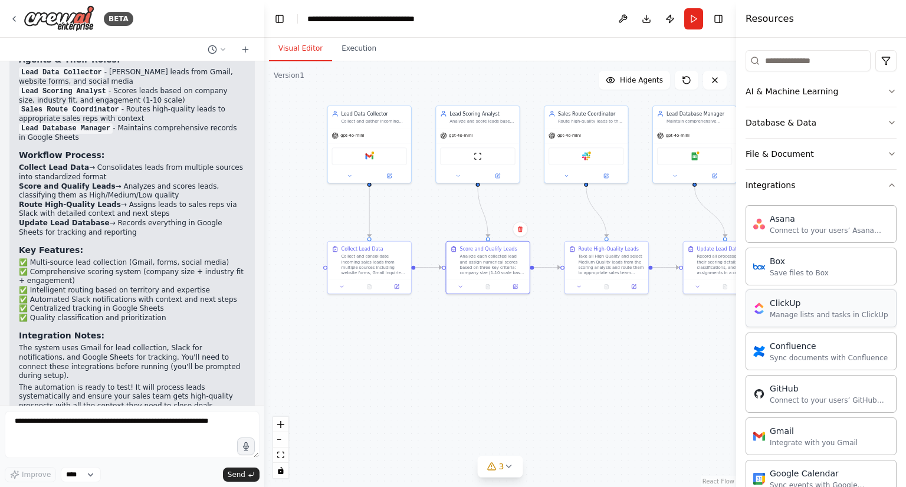
scroll to position [120, 0]
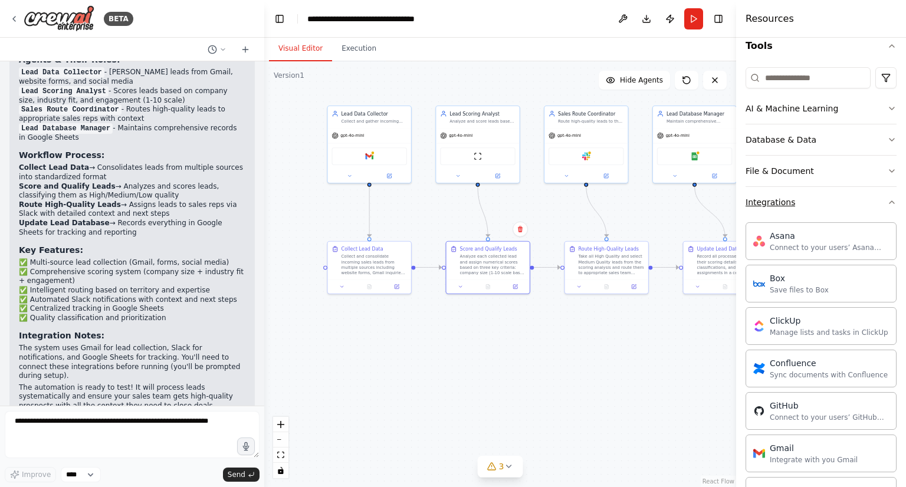
click at [789, 210] on button "Integrations" at bounding box center [821, 202] width 151 height 31
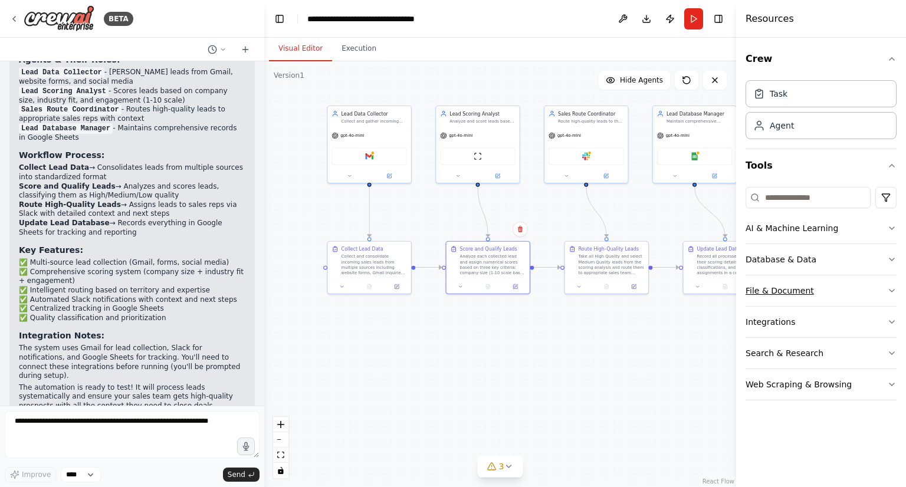
click at [798, 295] on div "File & Document" at bounding box center [780, 291] width 68 height 12
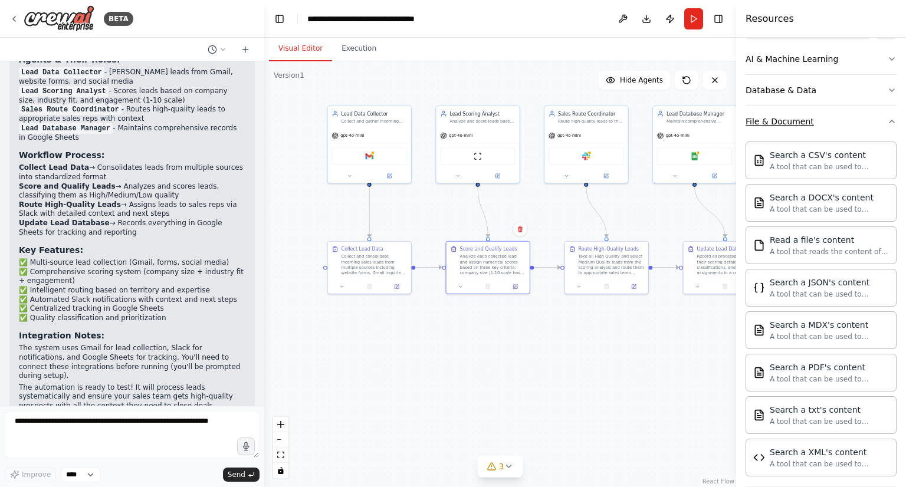
scroll to position [177, 0]
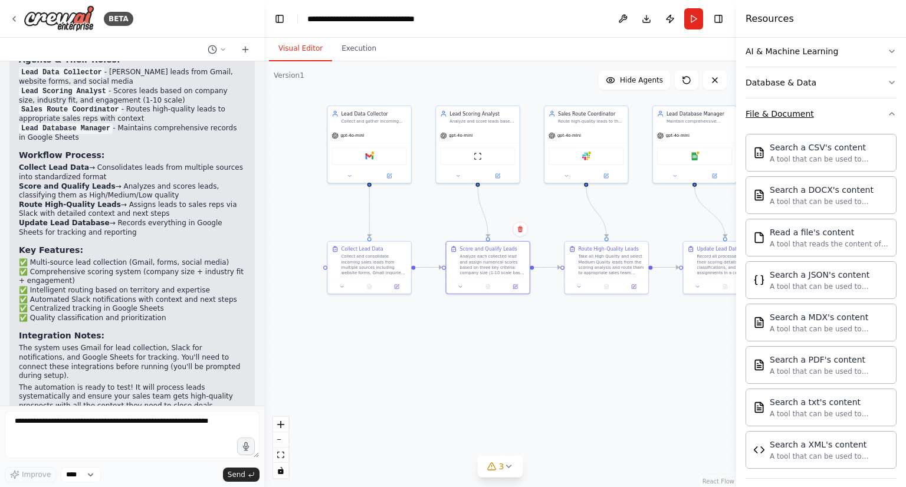
click at [799, 116] on div "File & Document" at bounding box center [780, 114] width 68 height 12
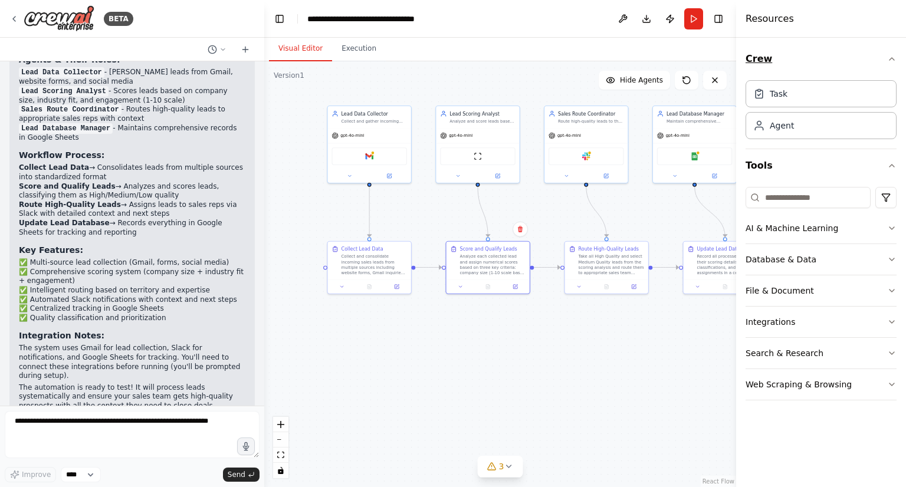
click at [895, 61] on icon "button" at bounding box center [891, 58] width 9 height 9
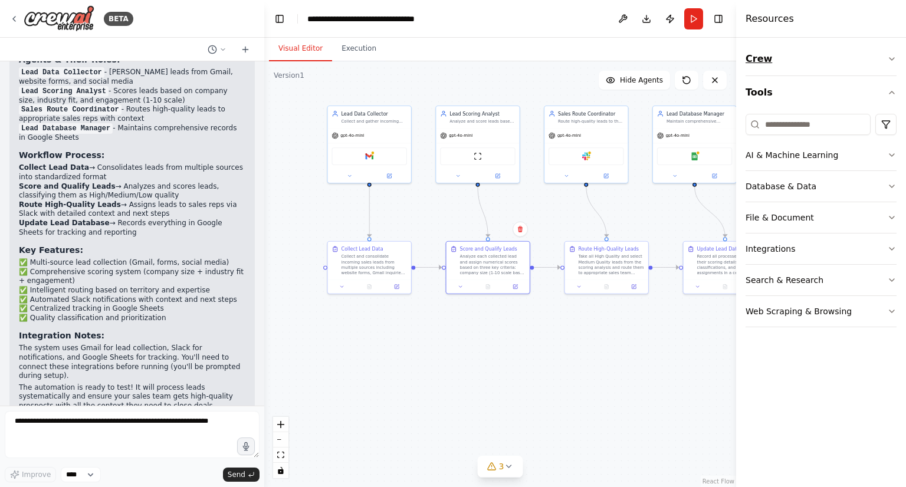
click at [797, 60] on button "Crew" at bounding box center [821, 58] width 151 height 33
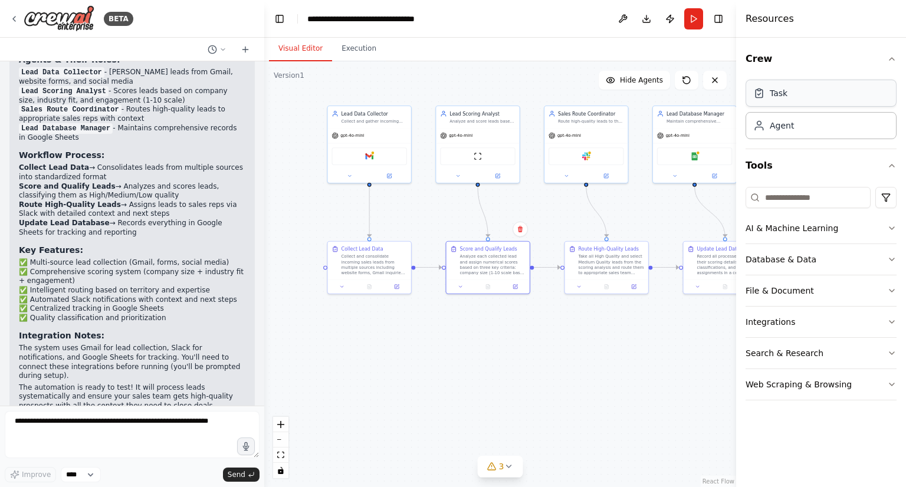
click at [779, 90] on div "Task" at bounding box center [779, 93] width 18 height 12
click at [791, 126] on div "Agent" at bounding box center [782, 125] width 24 height 12
click at [605, 125] on div "Sales Route Coordinator Route high-quality leads to the appropriate sales team …" at bounding box center [586, 116] width 83 height 22
click at [562, 176] on button at bounding box center [567, 175] width 38 height 8
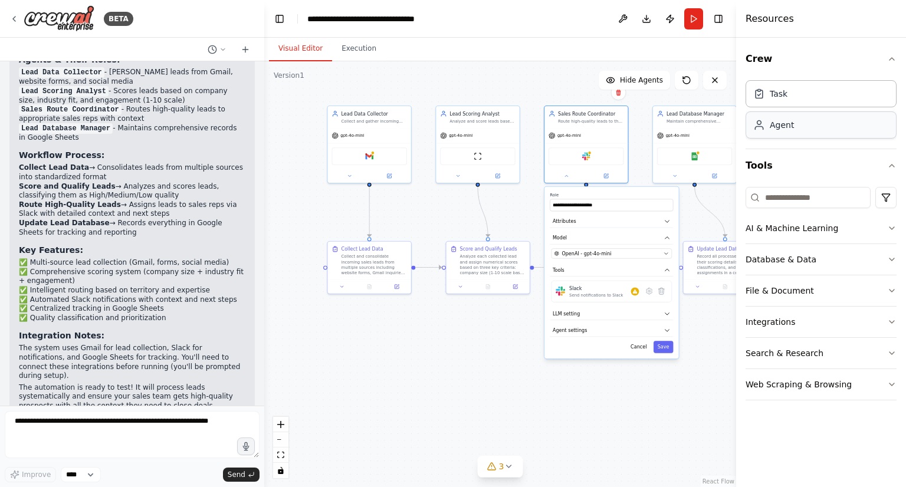
click at [801, 128] on div "Agent" at bounding box center [821, 125] width 151 height 27
click at [446, 371] on div "Goal of the agent" at bounding box center [462, 370] width 65 height 5
click at [437, 424] on icon at bounding box center [438, 424] width 3 height 1
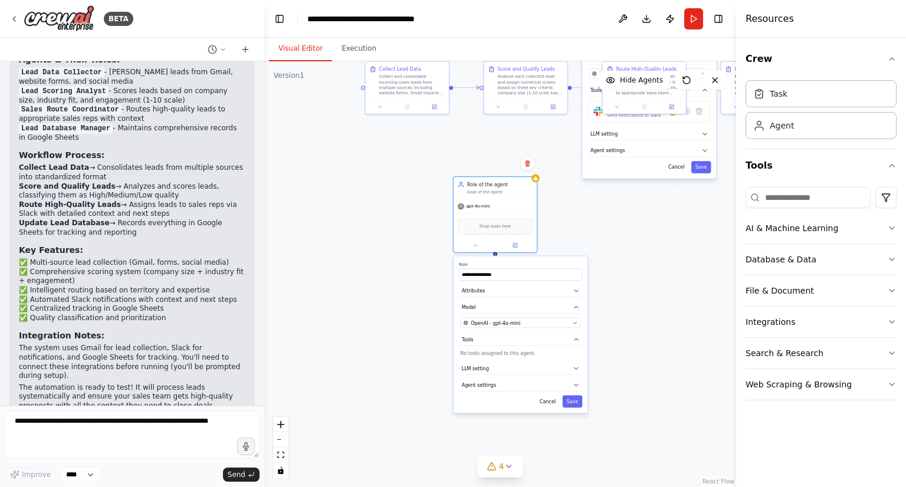
drag, startPoint x: 380, startPoint y: 438, endPoint x: 418, endPoint y: 258, distance: 183.9
click at [496, 290] on button "Attributes" at bounding box center [520, 291] width 123 height 12
click at [525, 161] on icon at bounding box center [527, 163] width 7 height 7
click at [497, 166] on button "Confirm" at bounding box center [494, 163] width 42 height 14
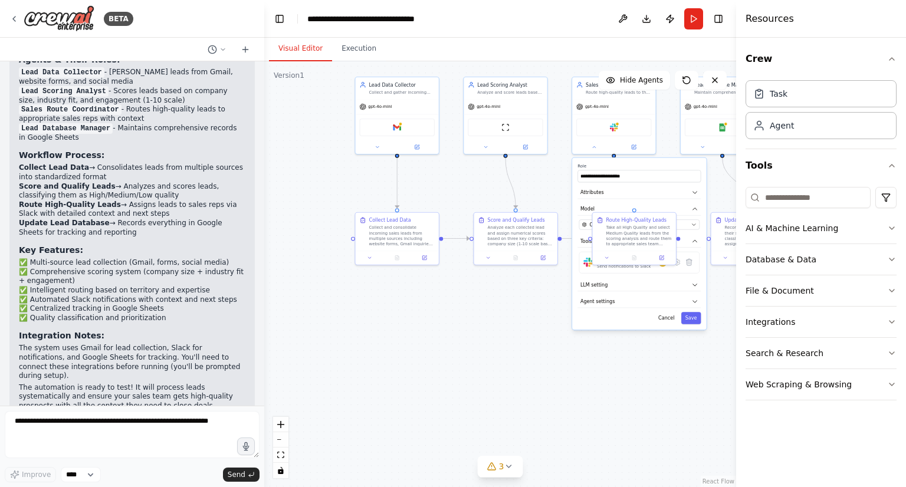
drag, startPoint x: 536, startPoint y: 149, endPoint x: 520, endPoint y: 345, distance: 196.0
click at [520, 345] on div ".deletable-edge-delete-btn { width: 20px; height: 20px; border: 0px solid #ffff…" at bounding box center [500, 274] width 472 height 426
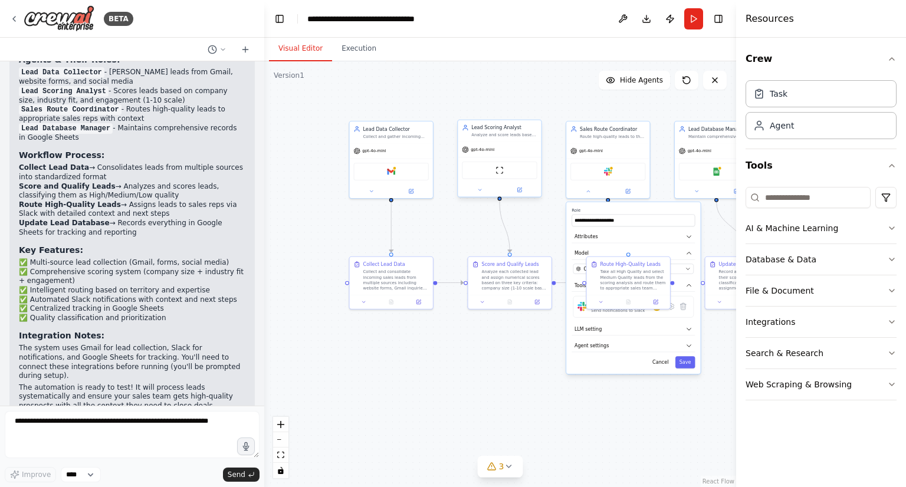
click at [507, 135] on div "Analyze and score leads based on company size, industry fit, and engagement lev…" at bounding box center [503, 134] width 65 height 5
click at [477, 186] on button at bounding box center [480, 190] width 38 height 8
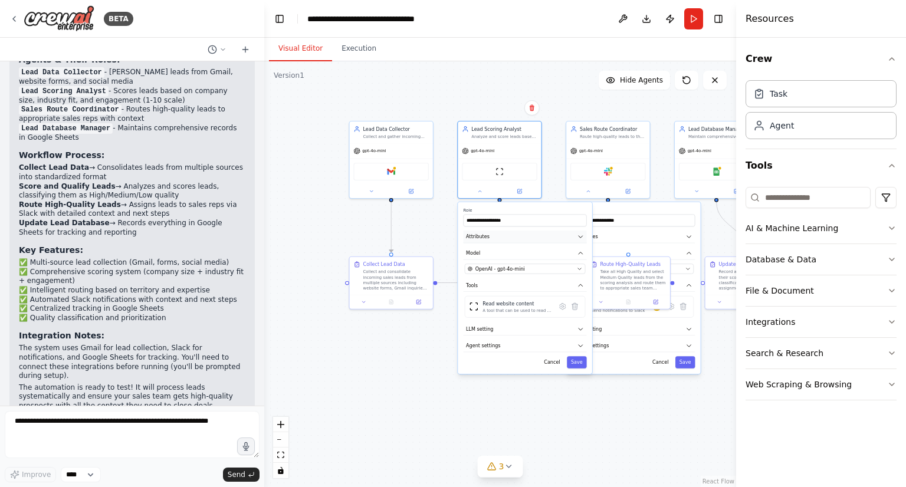
click at [583, 234] on icon "button" at bounding box center [581, 237] width 6 height 6
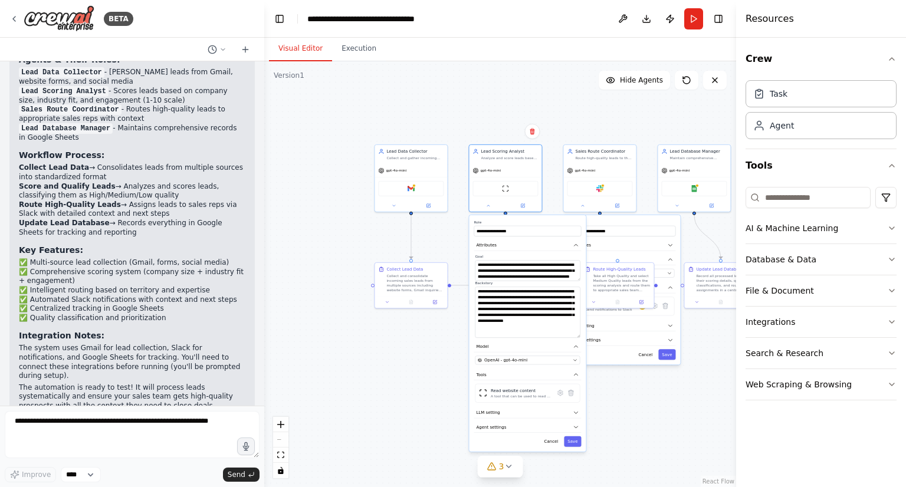
drag, startPoint x: 577, startPoint y: 304, endPoint x: 566, endPoint y: 334, distance: 32.1
click at [566, 334] on textarea "**********" at bounding box center [527, 312] width 105 height 51
click at [543, 101] on div ".deletable-edge-delete-btn { width: 20px; height: 20px; border: 0px solid #ffff…" at bounding box center [500, 274] width 472 height 426
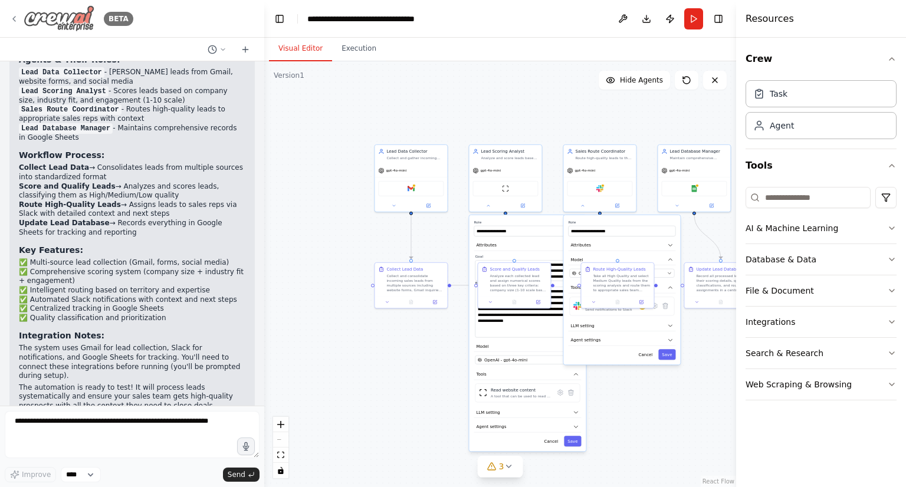
click at [12, 11] on div "BETA" at bounding box center [71, 18] width 124 height 27
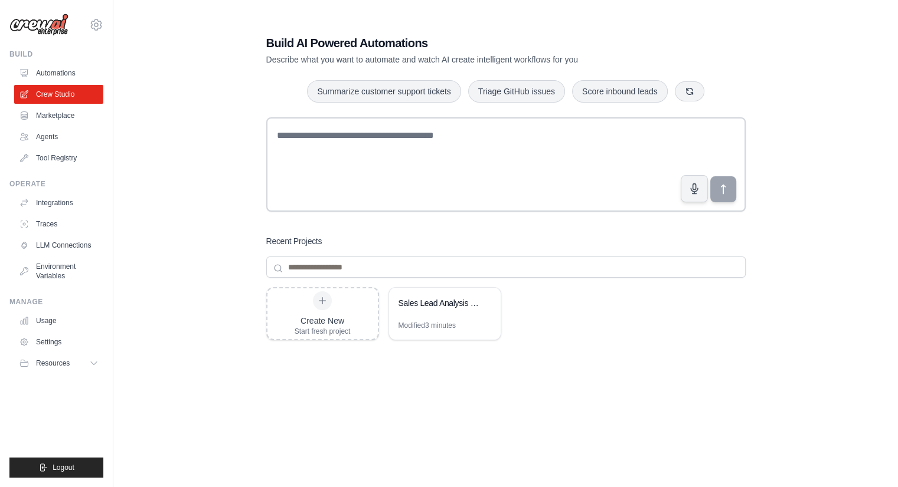
click at [56, 116] on link "Marketplace" at bounding box center [58, 115] width 89 height 19
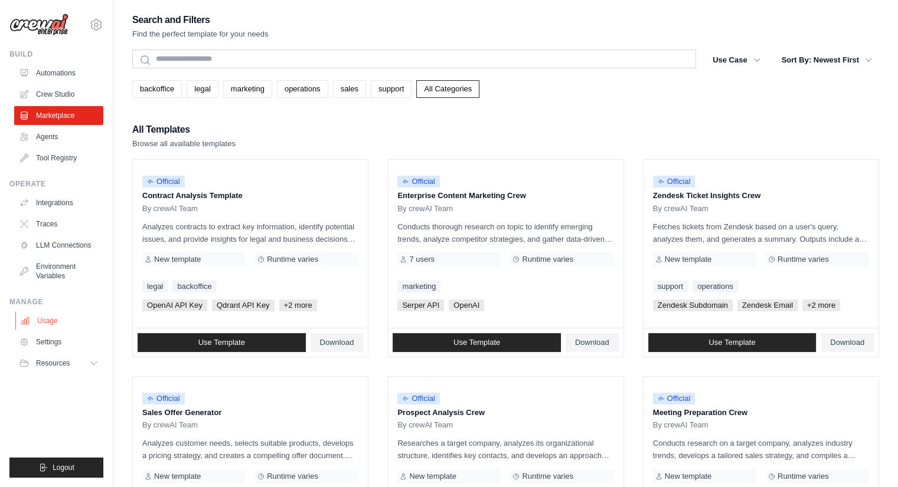
click at [25, 320] on icon at bounding box center [25, 320] width 9 height 9
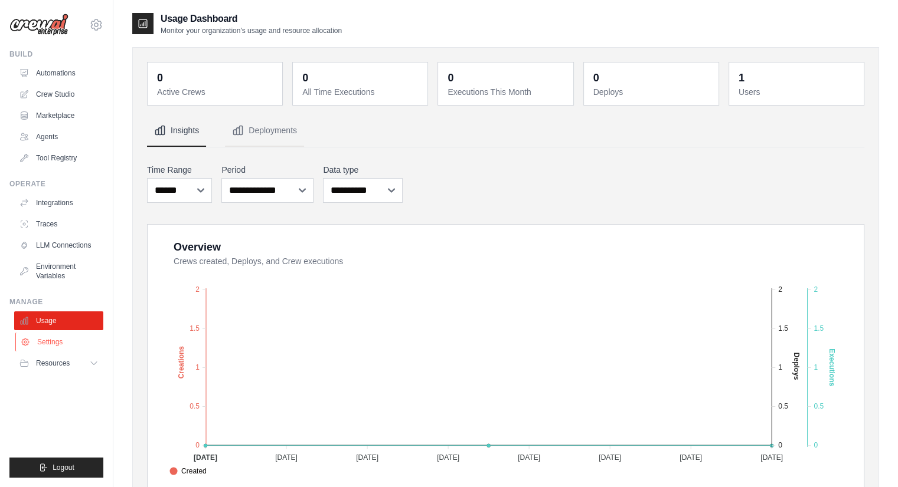
click at [51, 345] on link "Settings" at bounding box center [59, 342] width 89 height 19
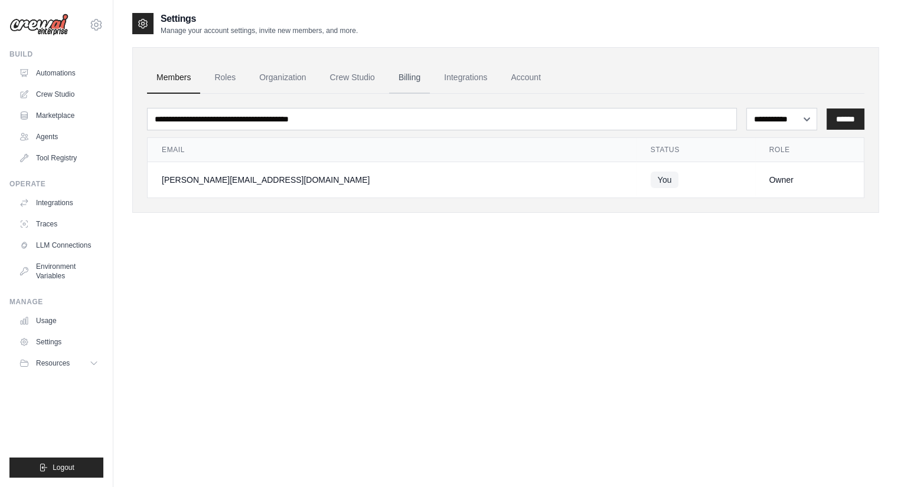
click at [406, 77] on link "Billing" at bounding box center [409, 78] width 41 height 32
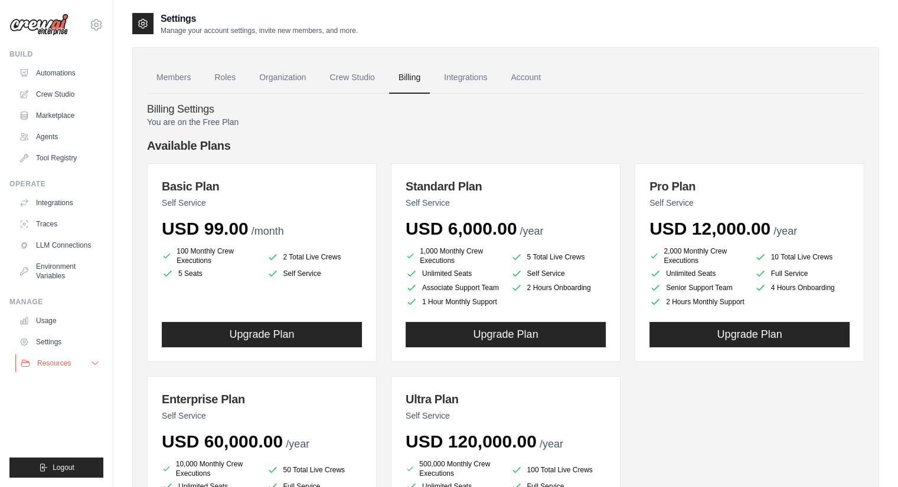
click at [53, 369] on button "Resources" at bounding box center [59, 363] width 89 height 19
click at [53, 368] on span "Resources" at bounding box center [54, 363] width 34 height 9
click at [59, 64] on link "Automations" at bounding box center [59, 73] width 89 height 19
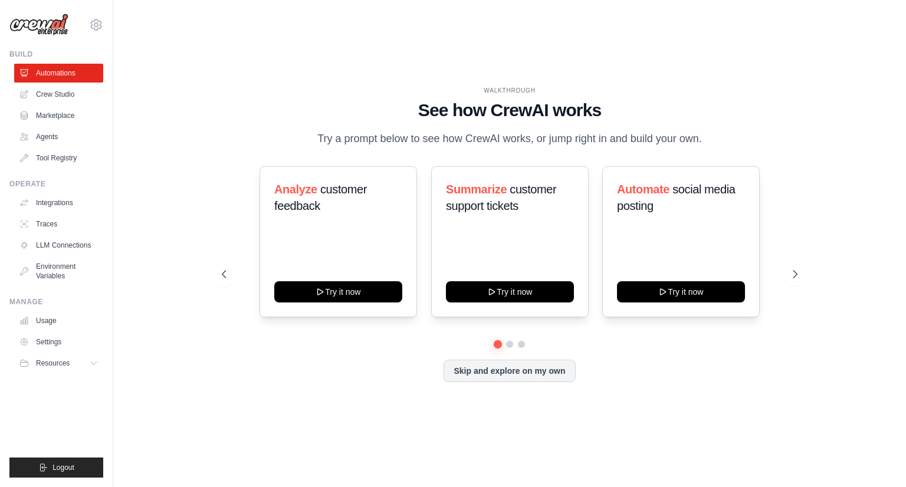
click at [62, 22] on img at bounding box center [38, 25] width 59 height 22
